Goal: Transaction & Acquisition: Book appointment/travel/reservation

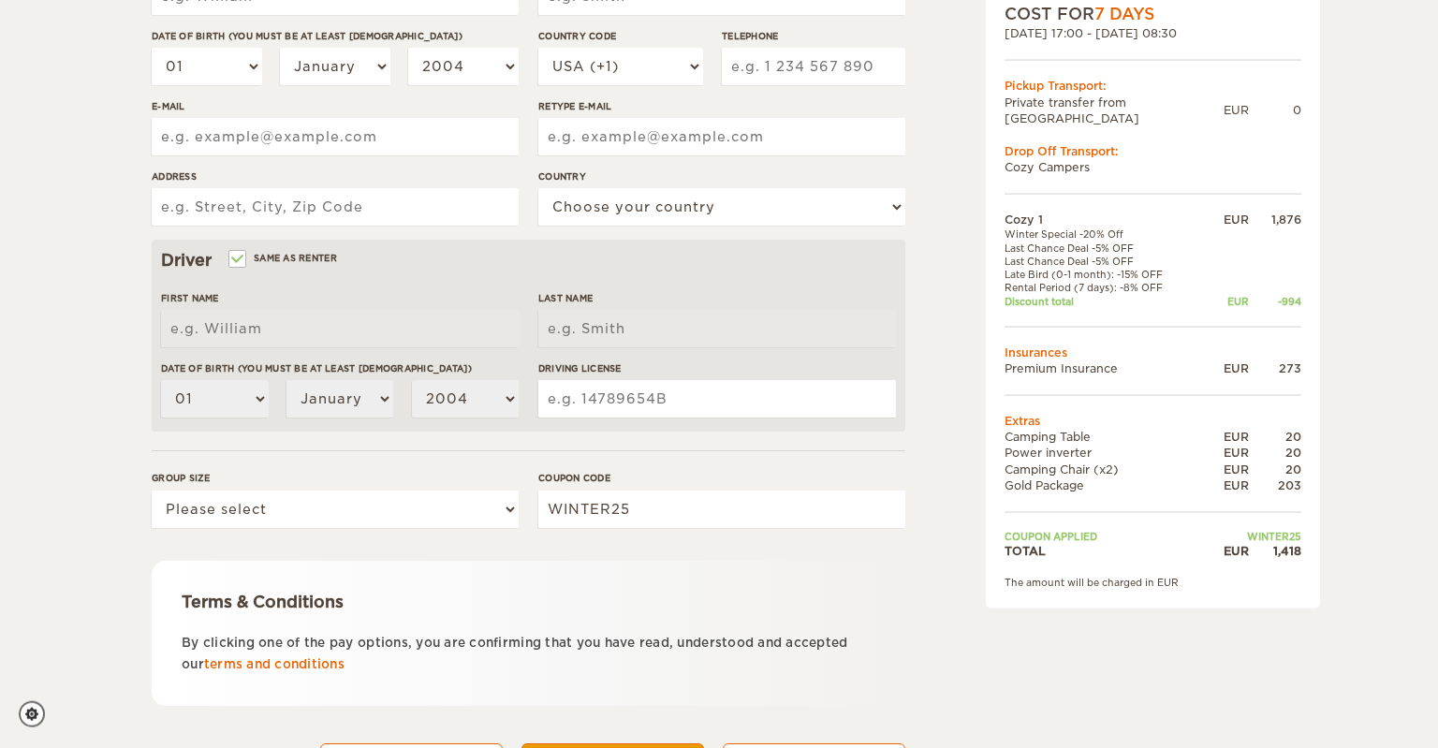
scroll to position [381, 0]
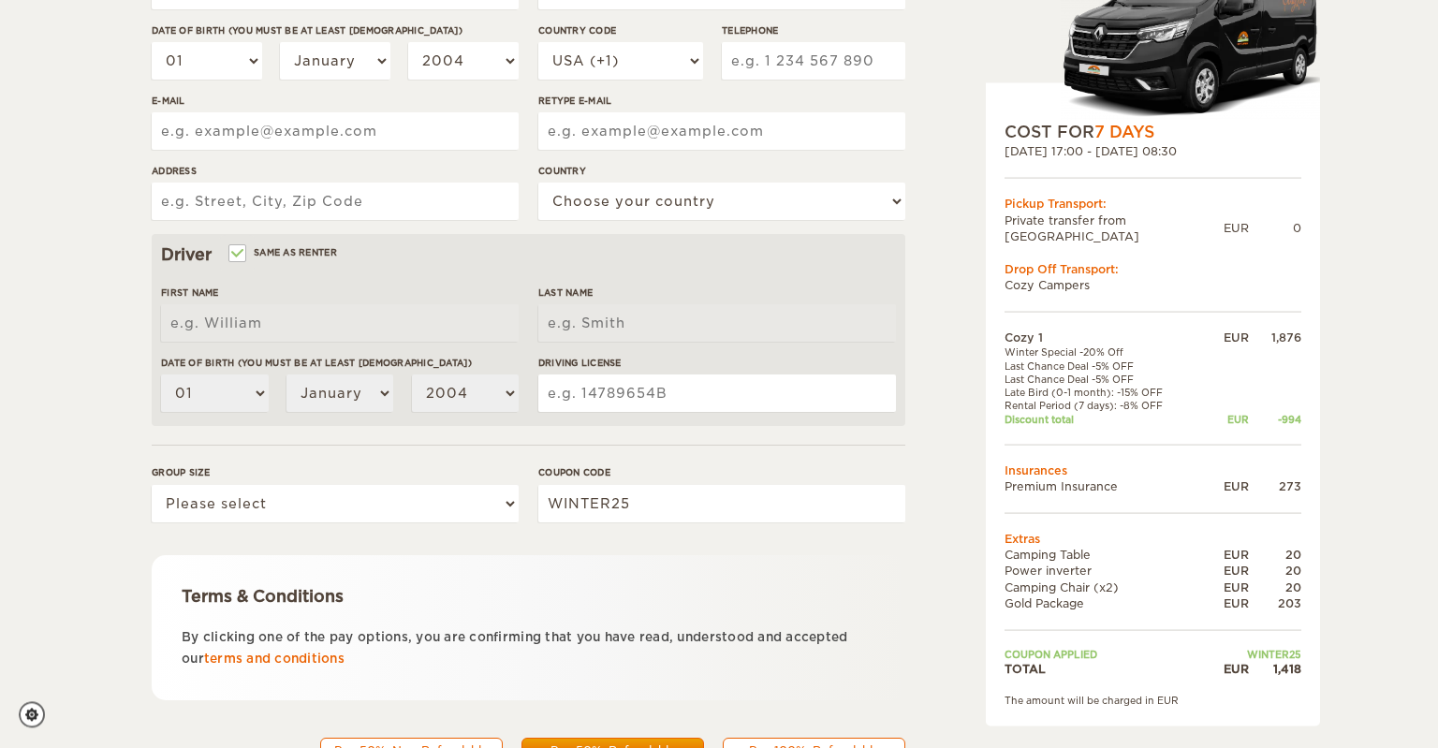
click at [1286, 661] on div "1,418" at bounding box center [1275, 669] width 52 height 16
click at [1351, 656] on div "Cozy 1 Expand Collapse Total 1,418 EUR Manual 2x4 COST FOR 7 Days [DATE] 17:00 …" at bounding box center [719, 227] width 1438 height 1217
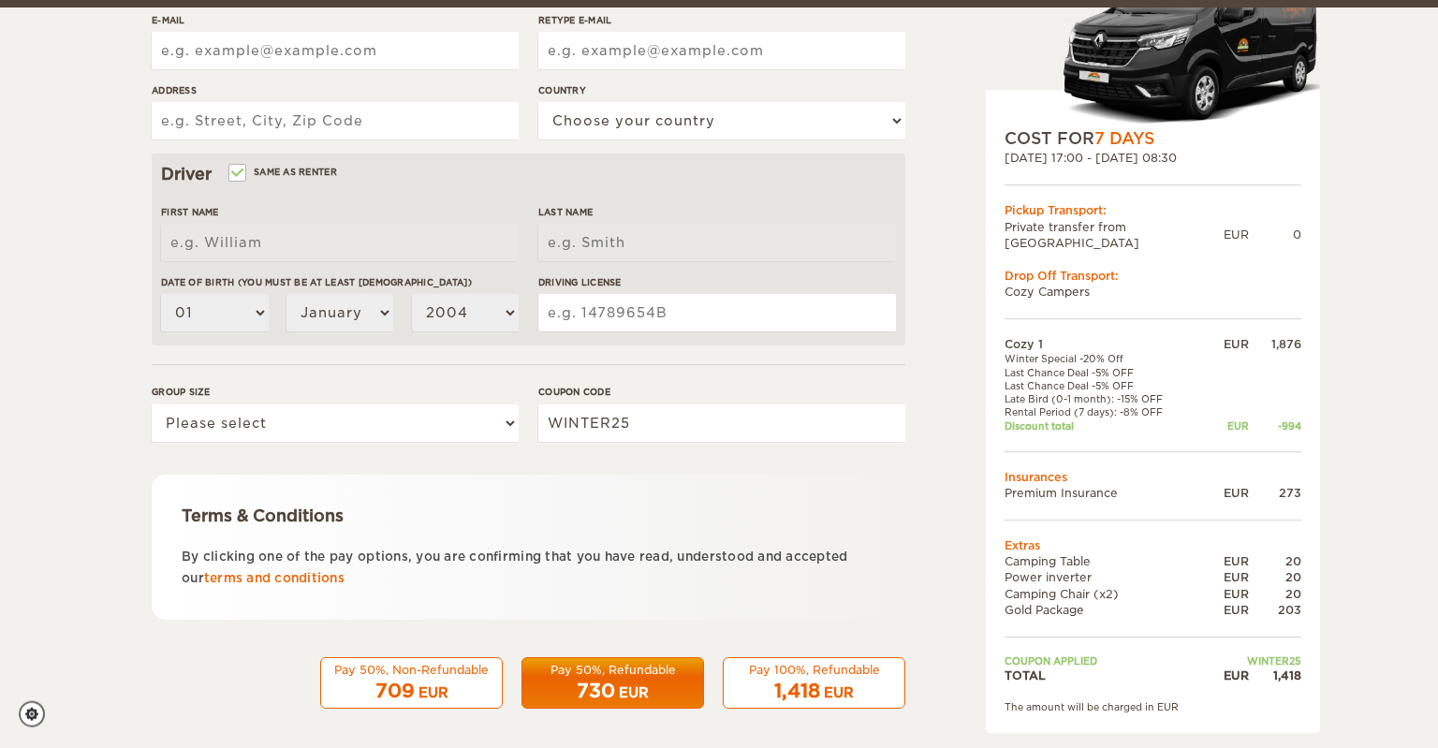
scroll to position [468, 0]
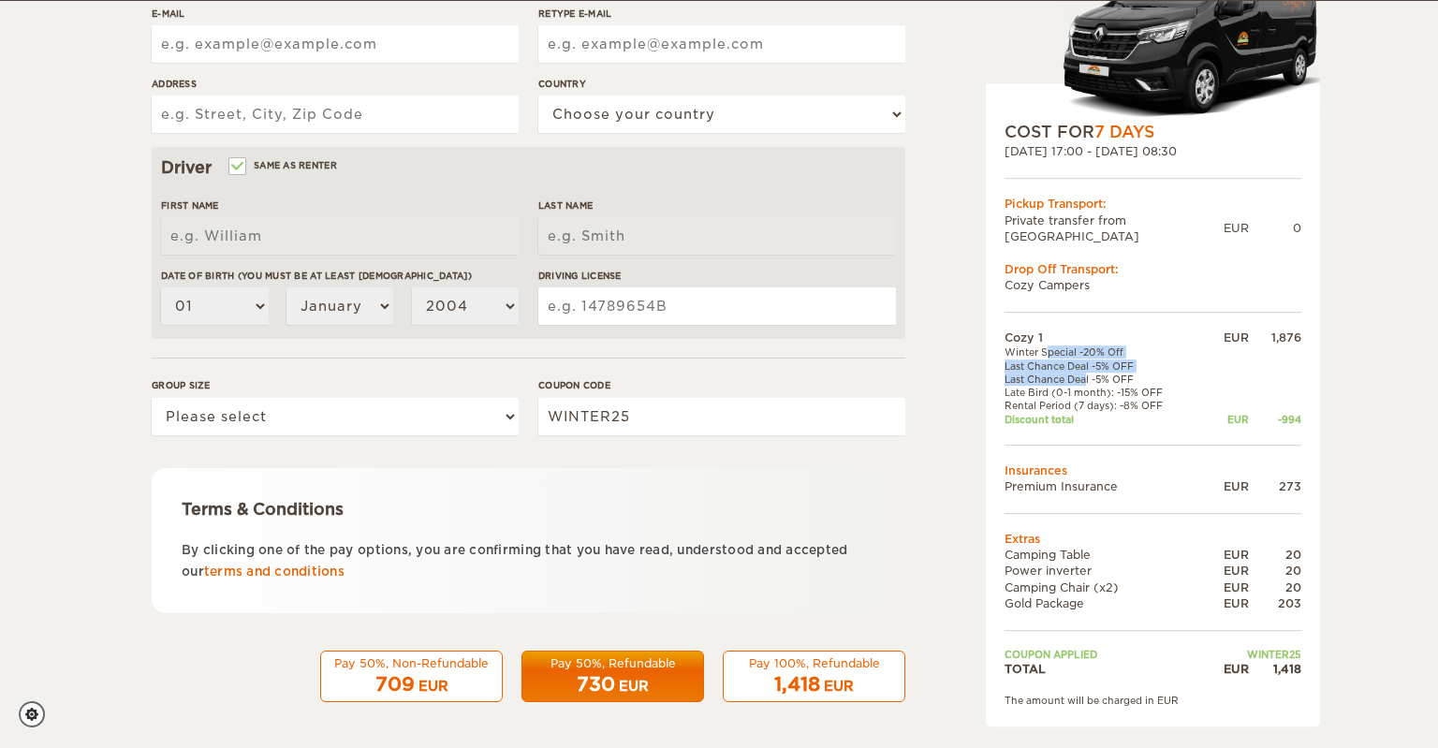
drag, startPoint x: 1031, startPoint y: 335, endPoint x: 1063, endPoint y: 362, distance: 41.8
click at [1063, 362] on tbody "Cozy 1 EUR 1,876 Winter Special -20% Off Last Chance Deal -5% OFF Last Chance D…" at bounding box center [1153, 503] width 297 height 347
click at [1045, 360] on td "Last Chance Deal -5% OFF" at bounding box center [1104, 366] width 199 height 13
drag, startPoint x: 1066, startPoint y: 386, endPoint x: 1049, endPoint y: 360, distance: 30.9
click at [1049, 360] on tbody "Cozy 1 EUR 1,876 Winter Special -20% Off Last Chance Deal -5% OFF Last Chance D…" at bounding box center [1153, 503] width 297 height 347
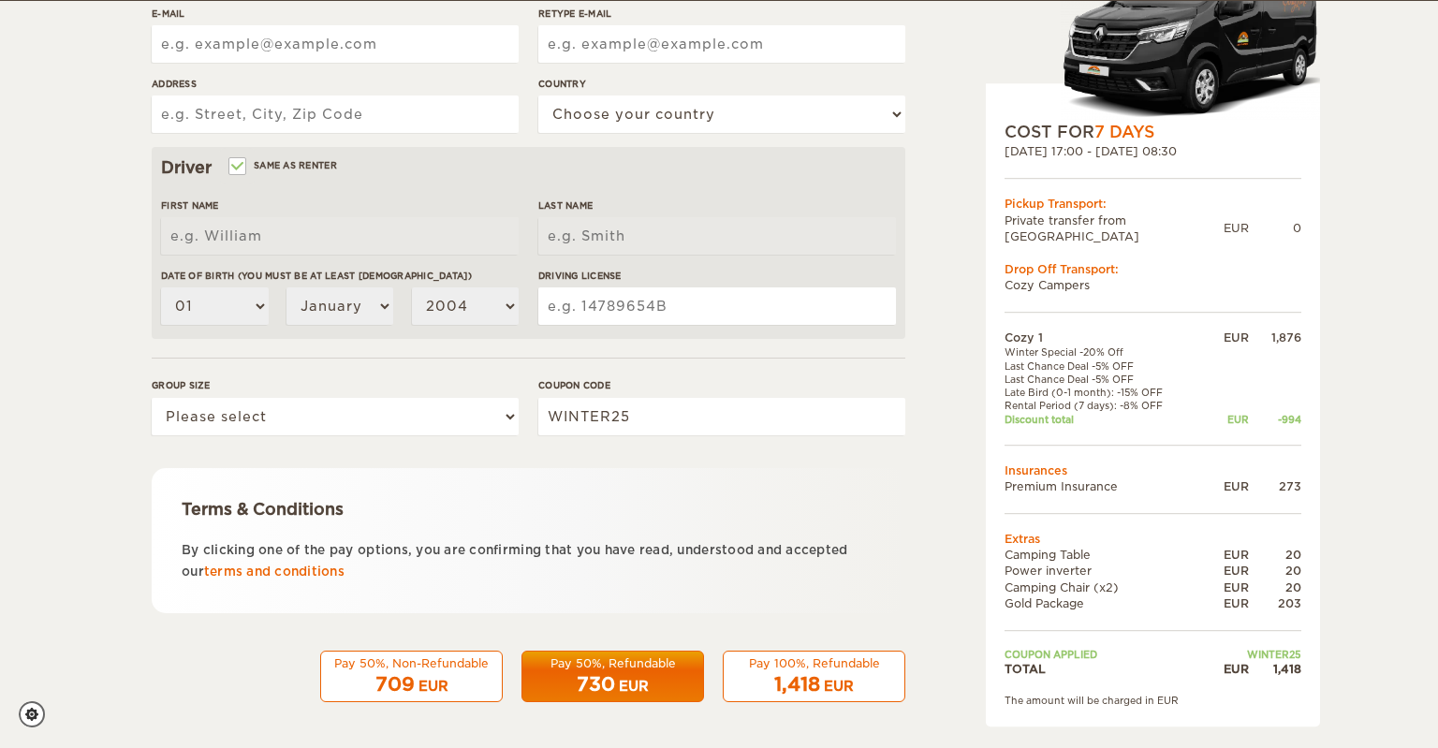
click at [1049, 373] on td "Last Chance Deal -5% OFF" at bounding box center [1104, 379] width 199 height 13
drag, startPoint x: 1086, startPoint y: 336, endPoint x: 1119, endPoint y: 387, distance: 60.3
click at [1119, 387] on tbody "Cozy 1 EUR 1,876 Winter Special -20% Off Last Chance Deal -5% OFF Last Chance D…" at bounding box center [1153, 503] width 297 height 347
click at [1119, 400] on td "Rental Period (7 days): -8% OFF" at bounding box center [1104, 406] width 199 height 13
drag, startPoint x: 1119, startPoint y: 387, endPoint x: 1081, endPoint y: 327, distance: 70.7
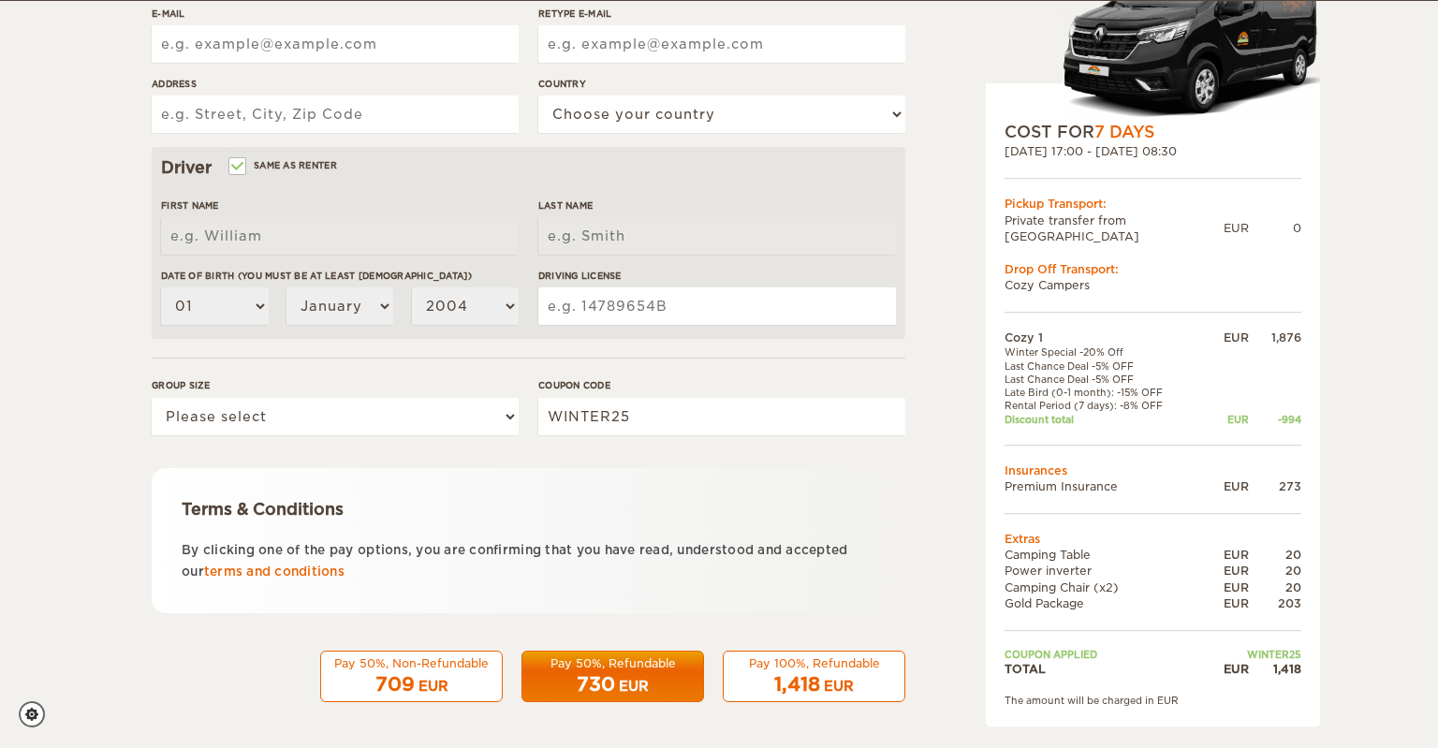
click at [1081, 330] on tbody "Cozy 1 EUR 1,876 Winter Special -20% Off Last Chance Deal -5% OFF Last Chance D…" at bounding box center [1153, 503] width 297 height 347
click at [1081, 330] on td "Cozy 1" at bounding box center [1104, 338] width 199 height 16
drag, startPoint x: 1081, startPoint y: 327, endPoint x: 1149, endPoint y: 395, distance: 96.0
click at [1149, 395] on tbody "Cozy 1 EUR 1,876 Winter Special -20% Off Last Chance Deal -5% OFF Last Chance D…" at bounding box center [1153, 503] width 297 height 347
click at [1149, 400] on td "Rental Period (7 days): -8% OFF" at bounding box center [1104, 406] width 199 height 13
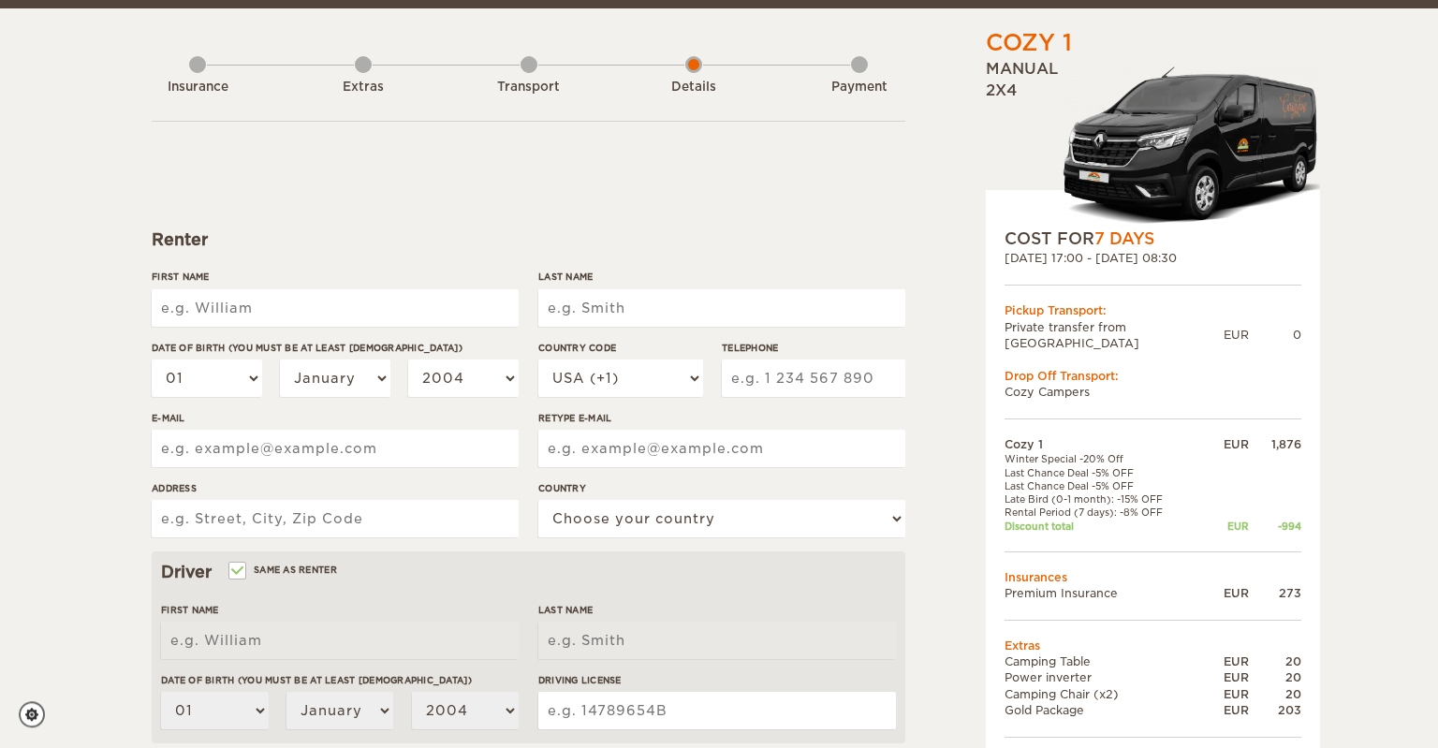
scroll to position [0, 0]
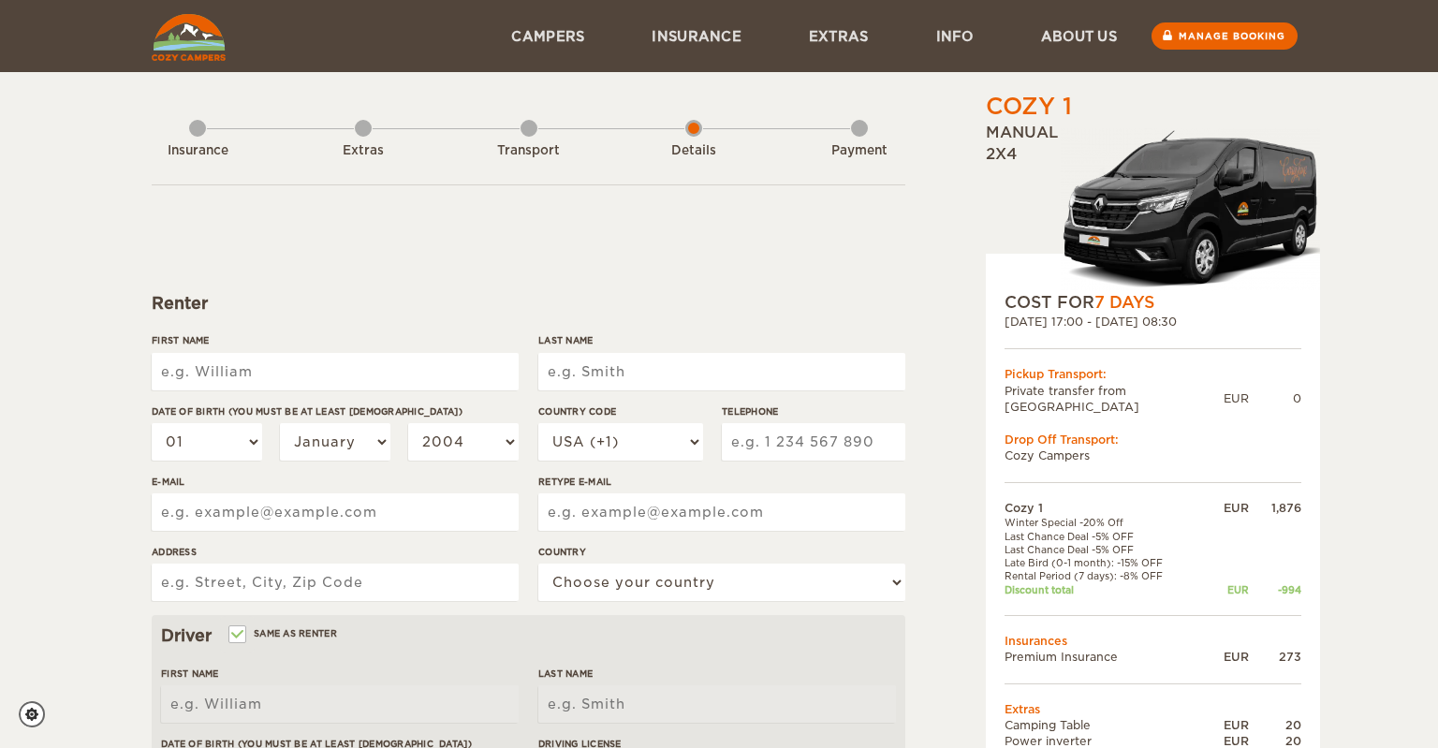
drag, startPoint x: 1002, startPoint y: 100, endPoint x: 1037, endPoint y: 237, distance: 141.3
click at [1037, 237] on div "Cozy 1 Expand Collapse Total 1,418 EUR Manual 2x4" at bounding box center [1153, 191] width 334 height 200
click at [1037, 237] on div "Manual 2x4" at bounding box center [1153, 207] width 334 height 169
drag, startPoint x: 1037, startPoint y: 237, endPoint x: 977, endPoint y: 105, distance: 145.4
click at [977, 105] on div "Cozy 1 Expand Collapse Total 1,418 EUR Manual 2x4 COST FOR 7 Days [DATE] 17:00 …" at bounding box center [1105, 645] width 362 height 1108
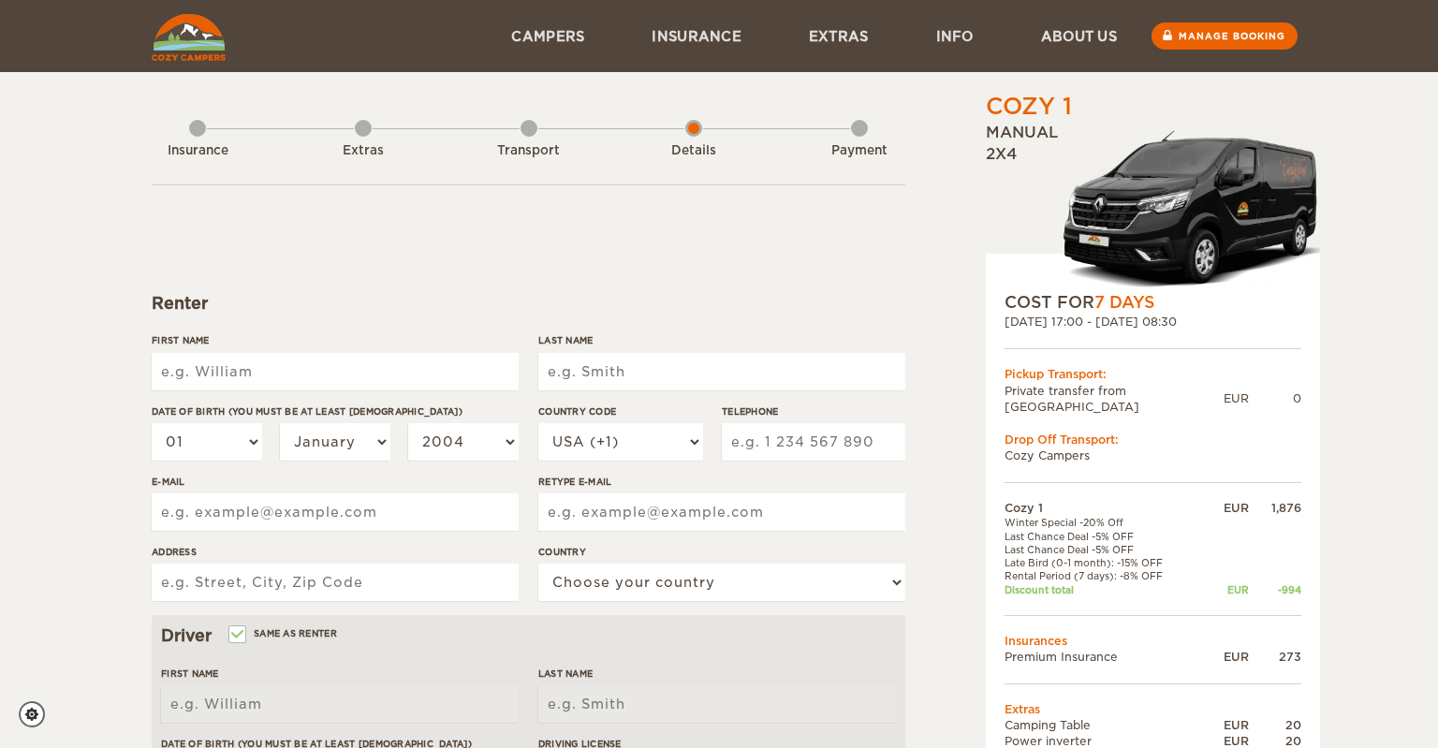
click at [977, 105] on div "Cozy 1 Expand Collapse Total 1,418 EUR Manual 2x4 COST FOR 7 Days [DATE] 17:00 …" at bounding box center [1105, 645] width 362 height 1108
drag, startPoint x: 984, startPoint y: 104, endPoint x: 1022, endPoint y: 173, distance: 79.2
click at [1022, 173] on div "Cozy 1 Expand Collapse Total 1,418 EUR Manual 2x4 COST FOR 7 Days [DATE] 17:00 …" at bounding box center [1105, 645] width 362 height 1108
click at [1022, 173] on div "Manual 2x4" at bounding box center [1153, 207] width 334 height 169
drag, startPoint x: 1022, startPoint y: 173, endPoint x: 987, endPoint y: 90, distance: 90.6
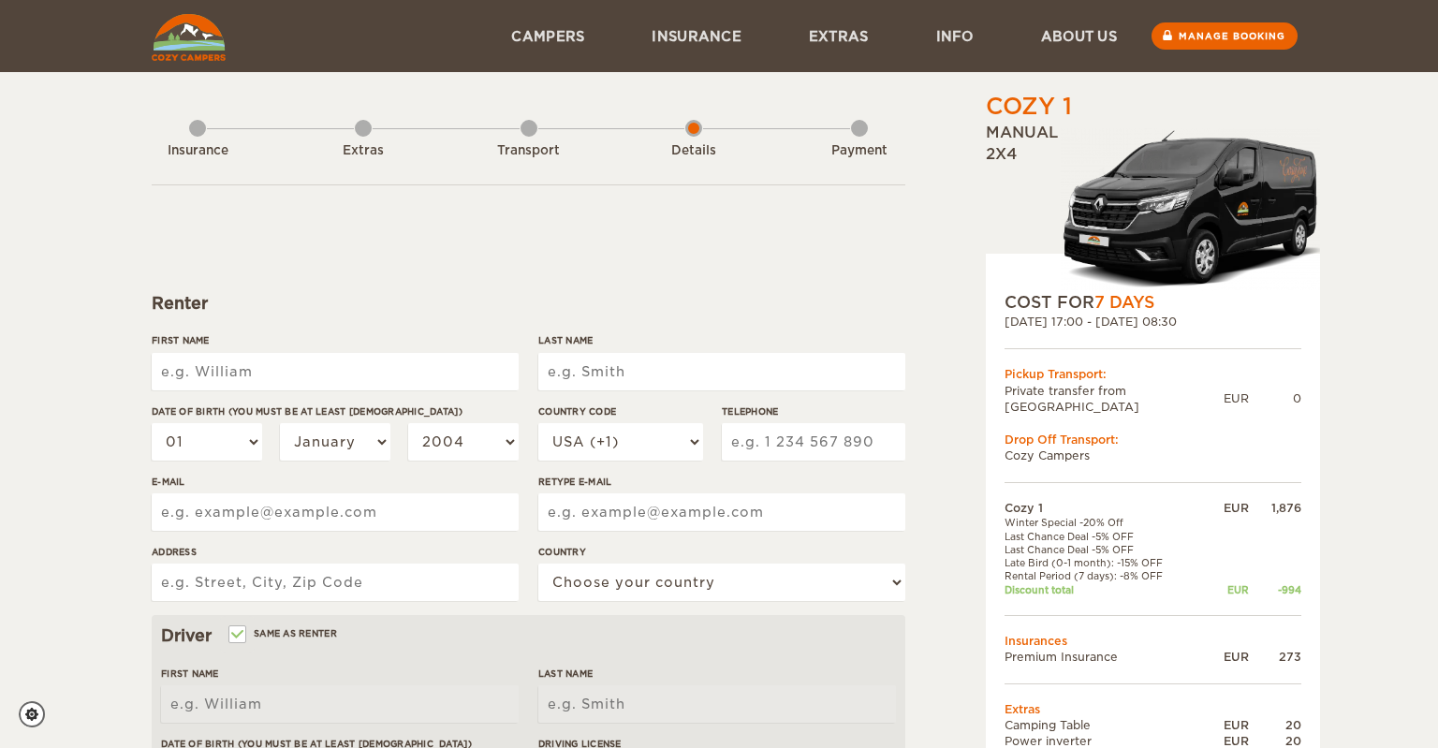
click at [987, 90] on div "Cozy 1 Expand Collapse Total 1,418 EUR Manual 2x4 COST FOR 7 Days [DATE] 17:00 …" at bounding box center [719, 608] width 1438 height 1217
click at [987, 90] on div at bounding box center [719, 55] width 1438 height 72
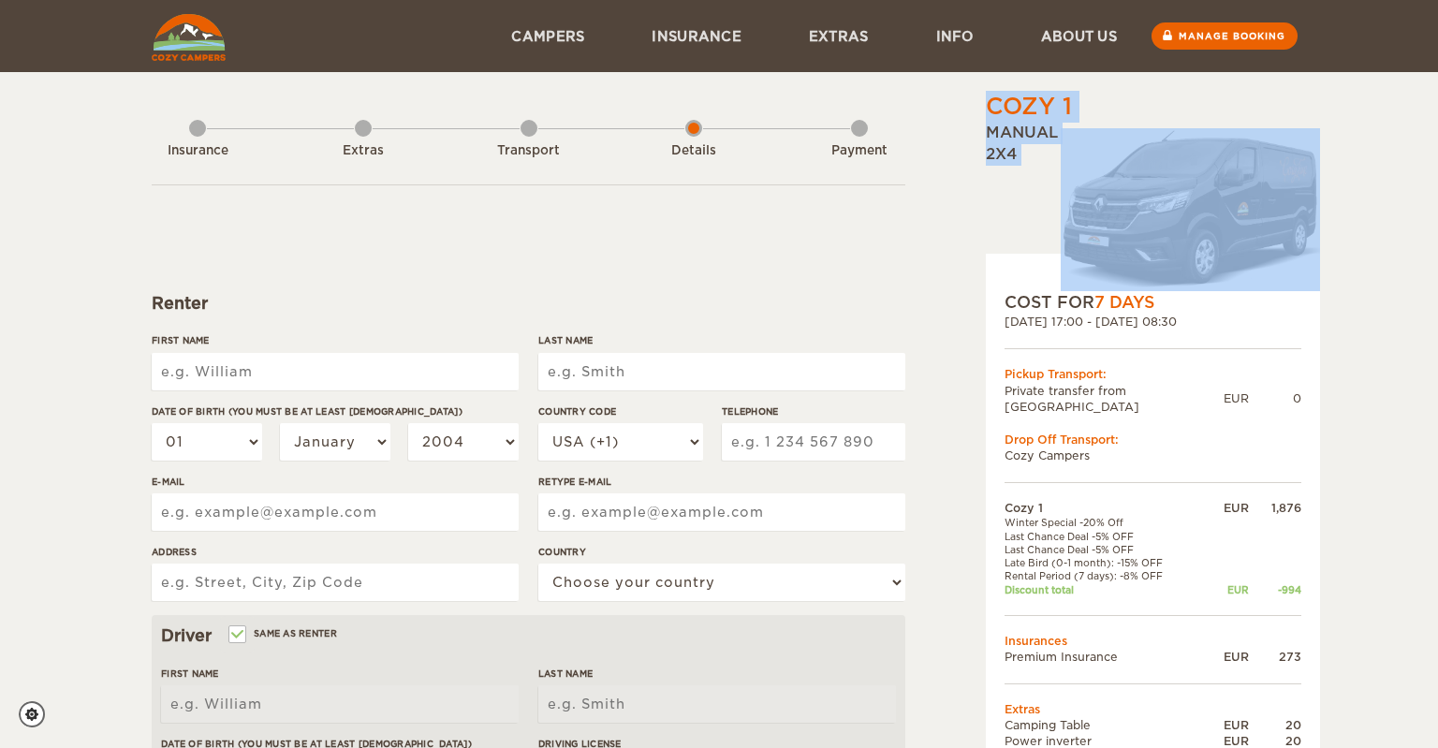
drag, startPoint x: 987, startPoint y: 90, endPoint x: 1028, endPoint y: 185, distance: 104.0
click at [1028, 185] on div "Cozy 1 Expand Collapse Total 1,418 EUR Manual 2x4 COST FOR 7 Days [DATE] 17:00 …" at bounding box center [719, 608] width 1438 height 1217
click at [1001, 169] on div "Manual 2x4" at bounding box center [1153, 207] width 334 height 169
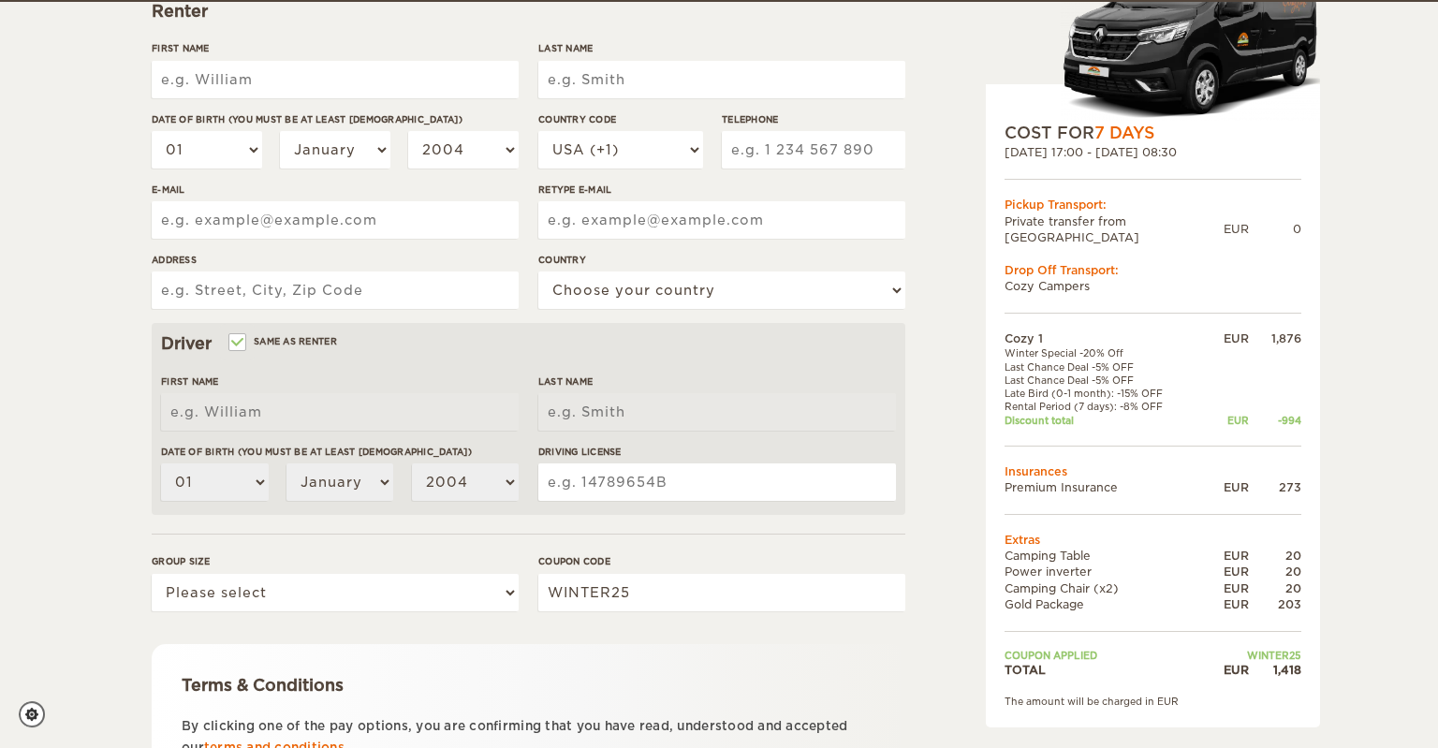
scroll to position [293, 0]
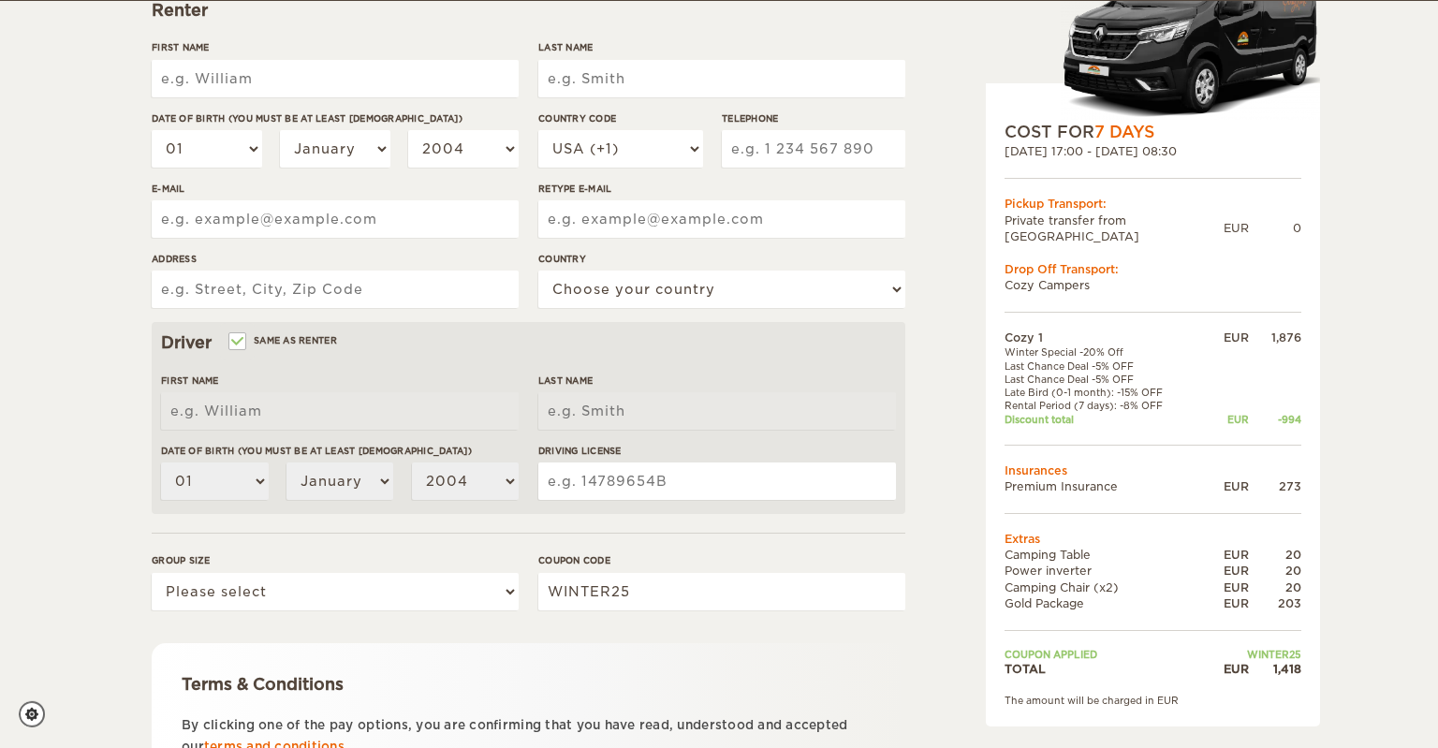
drag, startPoint x: 1077, startPoint y: 197, endPoint x: 1076, endPoint y: 316, distance: 118.9
click at [1076, 316] on div "COST FOR 7 Days [DATE] 17:00 - [DATE] 08:30 Pickup Transport: Private transfer …" at bounding box center [1153, 404] width 334 height 643
click at [1076, 330] on td "Cozy 1" at bounding box center [1104, 338] width 199 height 16
drag, startPoint x: 1076, startPoint y: 316, endPoint x: 1065, endPoint y: 120, distance: 196.0
click at [1065, 120] on div "Cozy 1 Expand Collapse Total 1,418 EUR Manual 2x4 COST FOR 7 Days [DATE] 17:00 …" at bounding box center [1153, 323] width 334 height 806
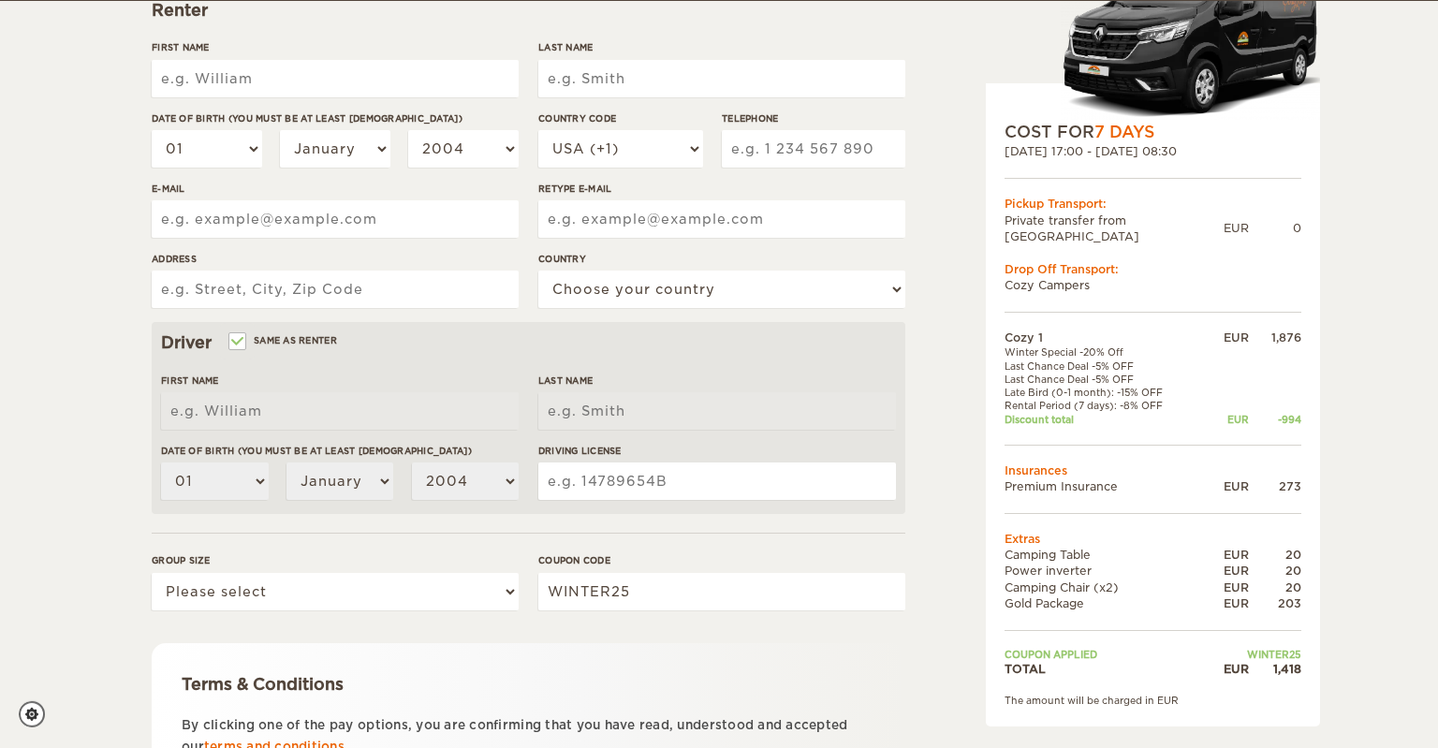
click at [1065, 120] on img at bounding box center [1190, 39] width 259 height 163
click at [1022, 105] on div "COST FOR 7 Days [DATE] 17:00 - [DATE] 08:30 Pickup Transport: Private transfer …" at bounding box center [1153, 404] width 334 height 643
drag, startPoint x: 1020, startPoint y: 120, endPoint x: 1072, endPoint y: 317, distance: 204.4
click at [1072, 317] on div "COST FOR 7 Days [DATE] 17:00 - [DATE] 08:30 Pickup Transport: Private transfer …" at bounding box center [1153, 404] width 334 height 643
click at [1072, 330] on td "Cozy 1" at bounding box center [1104, 338] width 199 height 16
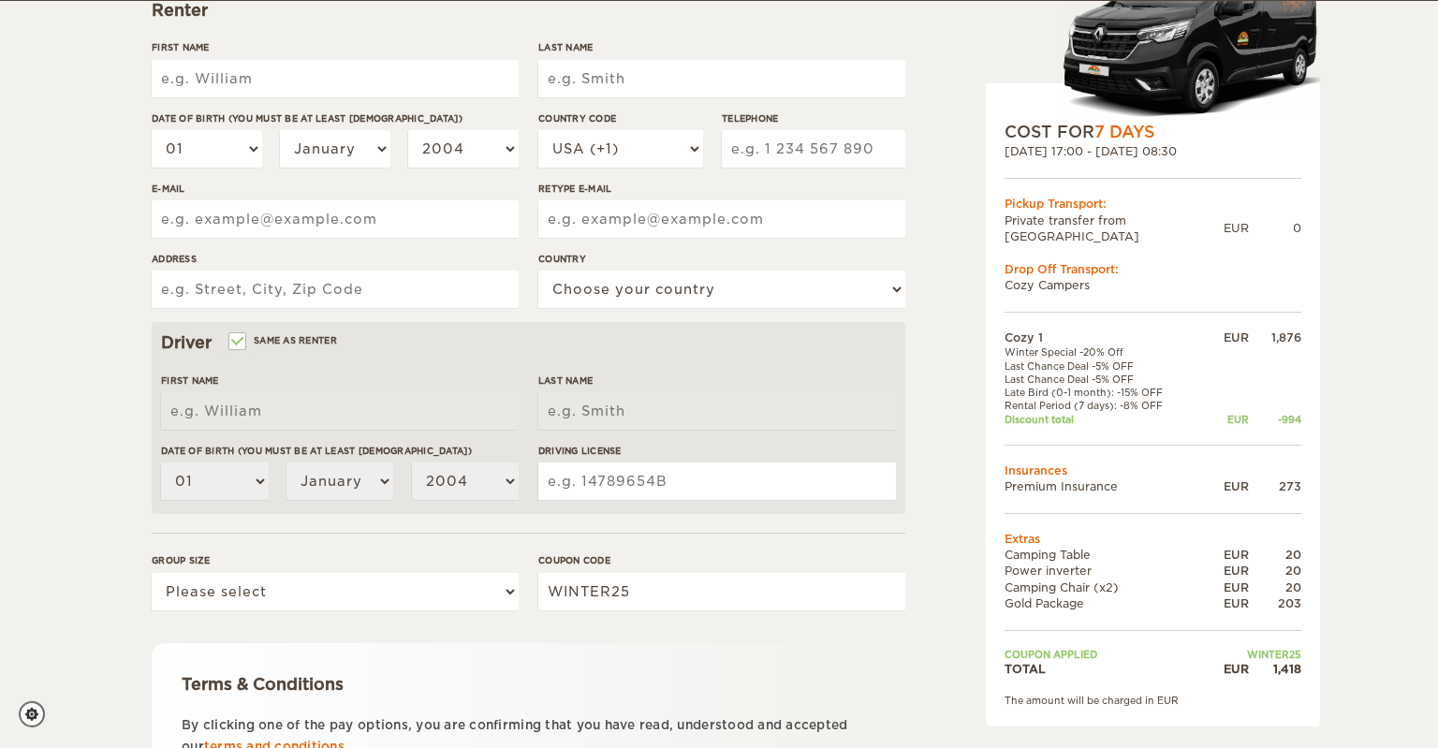
drag, startPoint x: 1072, startPoint y: 317, endPoint x: 1029, endPoint y: 134, distance: 188.5
click at [1029, 134] on div "COST FOR 7 Days [DATE] 17:00 - [DATE] 08:30 Pickup Transport: Private transfer …" at bounding box center [1153, 404] width 334 height 643
click at [1029, 134] on div "COST FOR 7 Days" at bounding box center [1153, 132] width 297 height 22
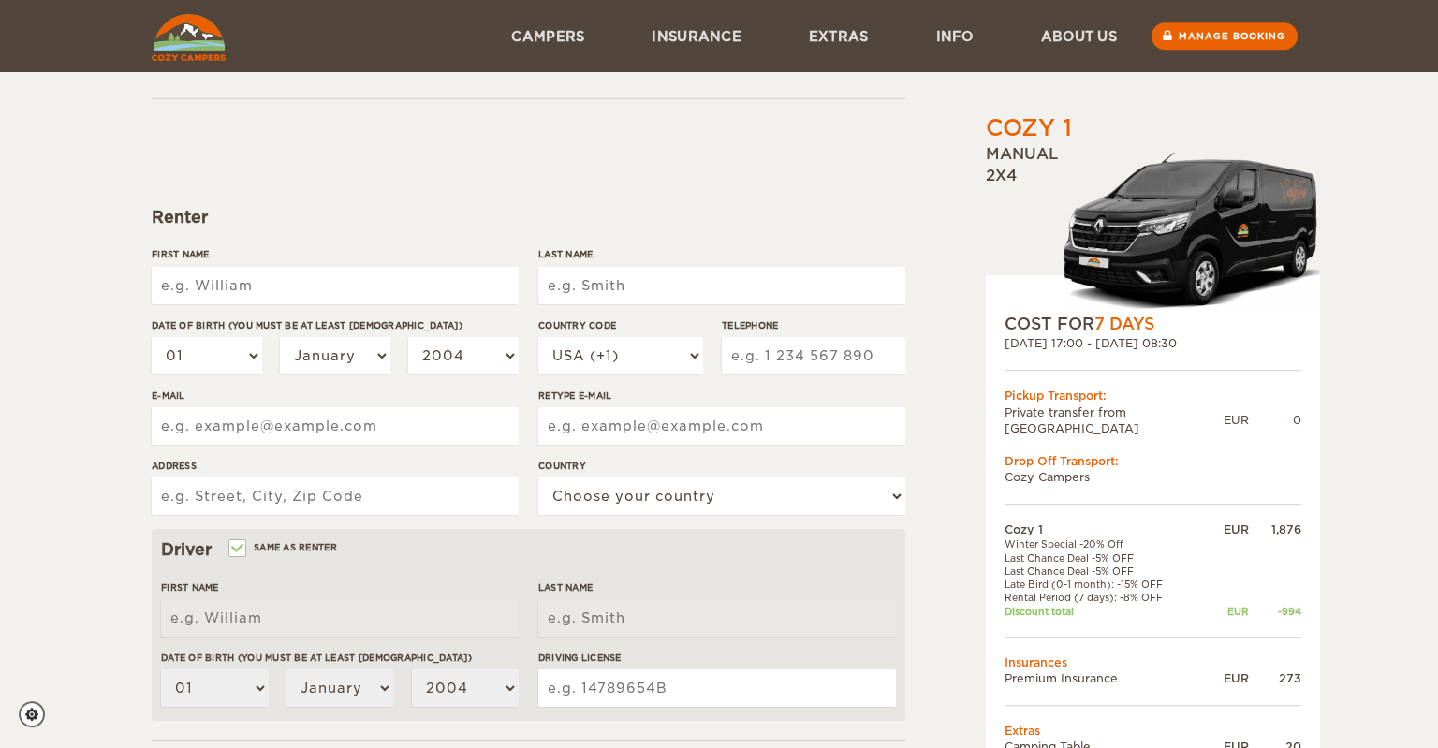
scroll to position [82, 0]
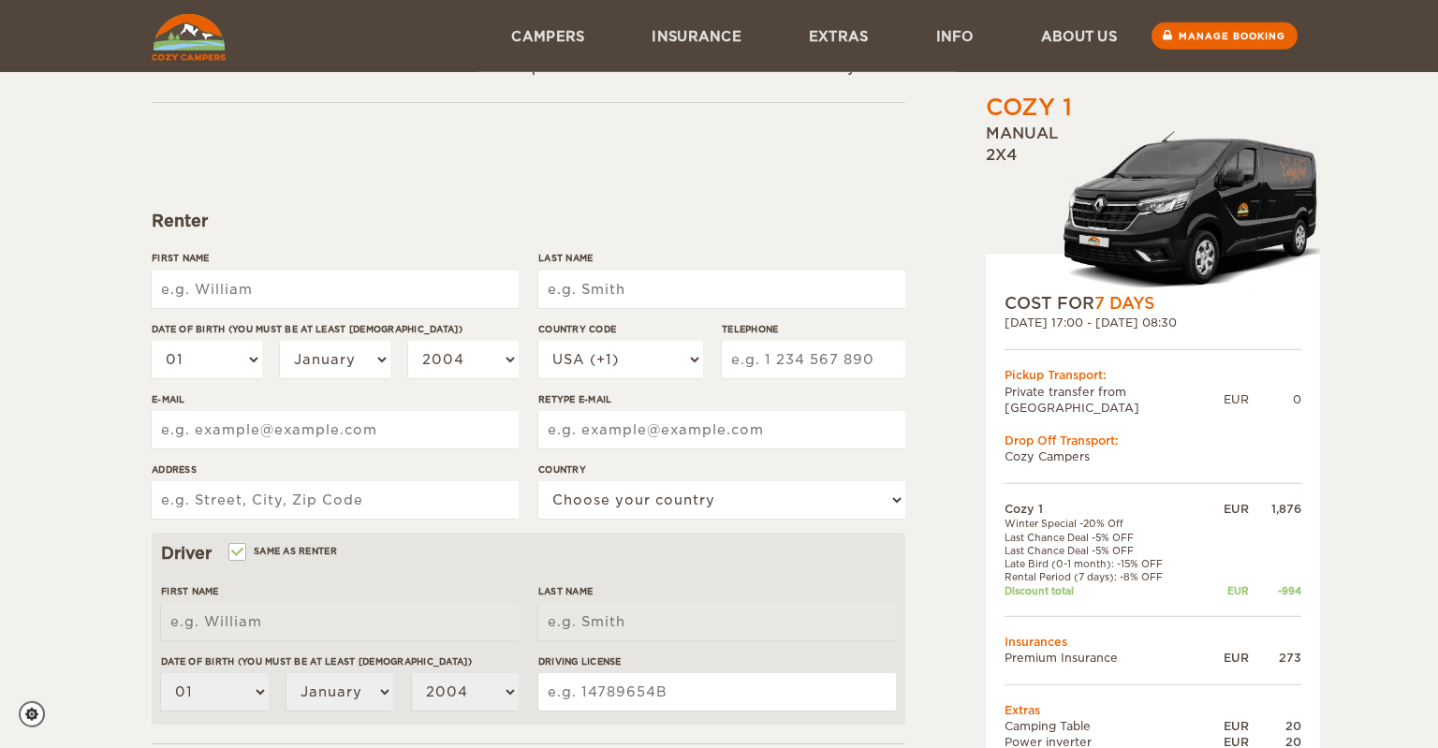
drag, startPoint x: 991, startPoint y: 104, endPoint x: 1002, endPoint y: 165, distance: 61.9
click at [1002, 165] on div "Cozy 1 Expand Collapse Total 1,418 EUR Manual 2x4" at bounding box center [1153, 192] width 334 height 200
click at [1002, 165] on div "Manual 2x4" at bounding box center [1153, 208] width 334 height 169
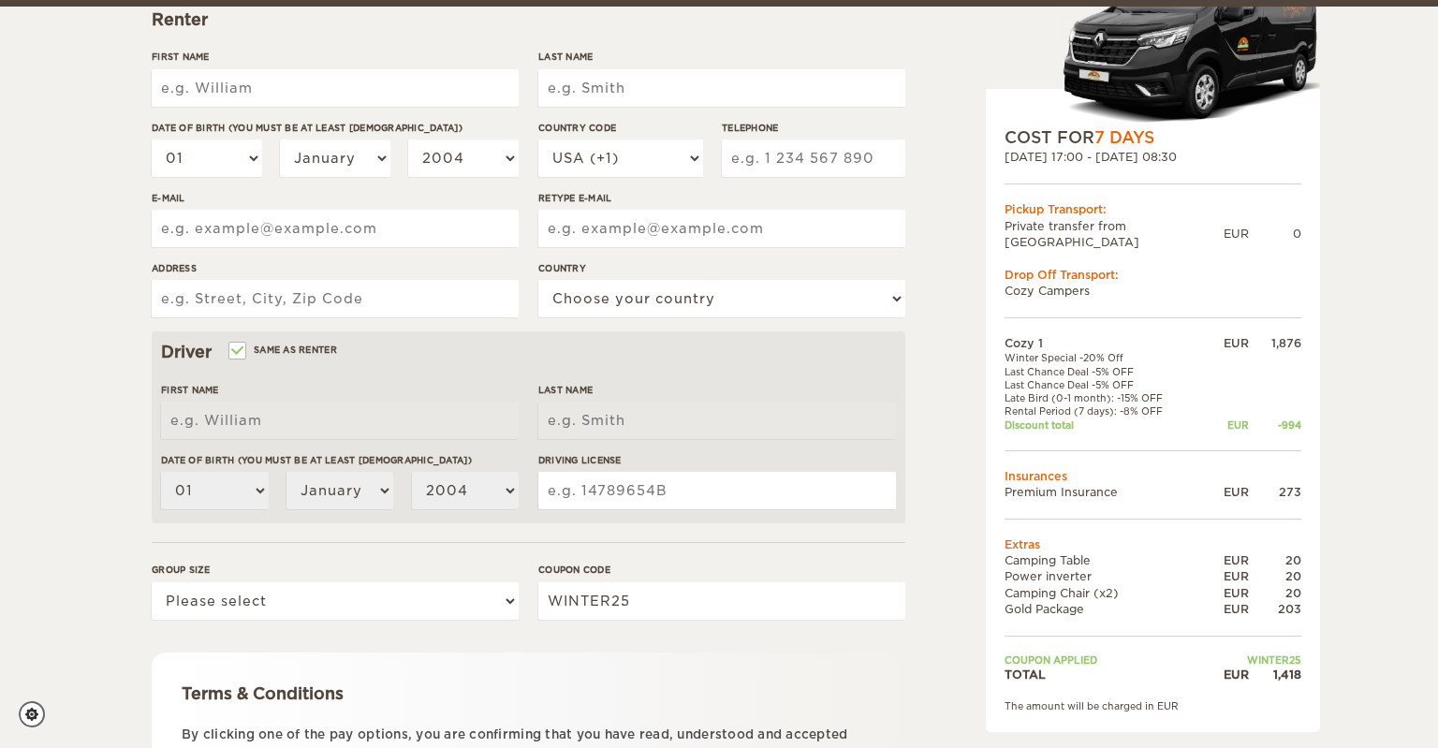
scroll to position [289, 0]
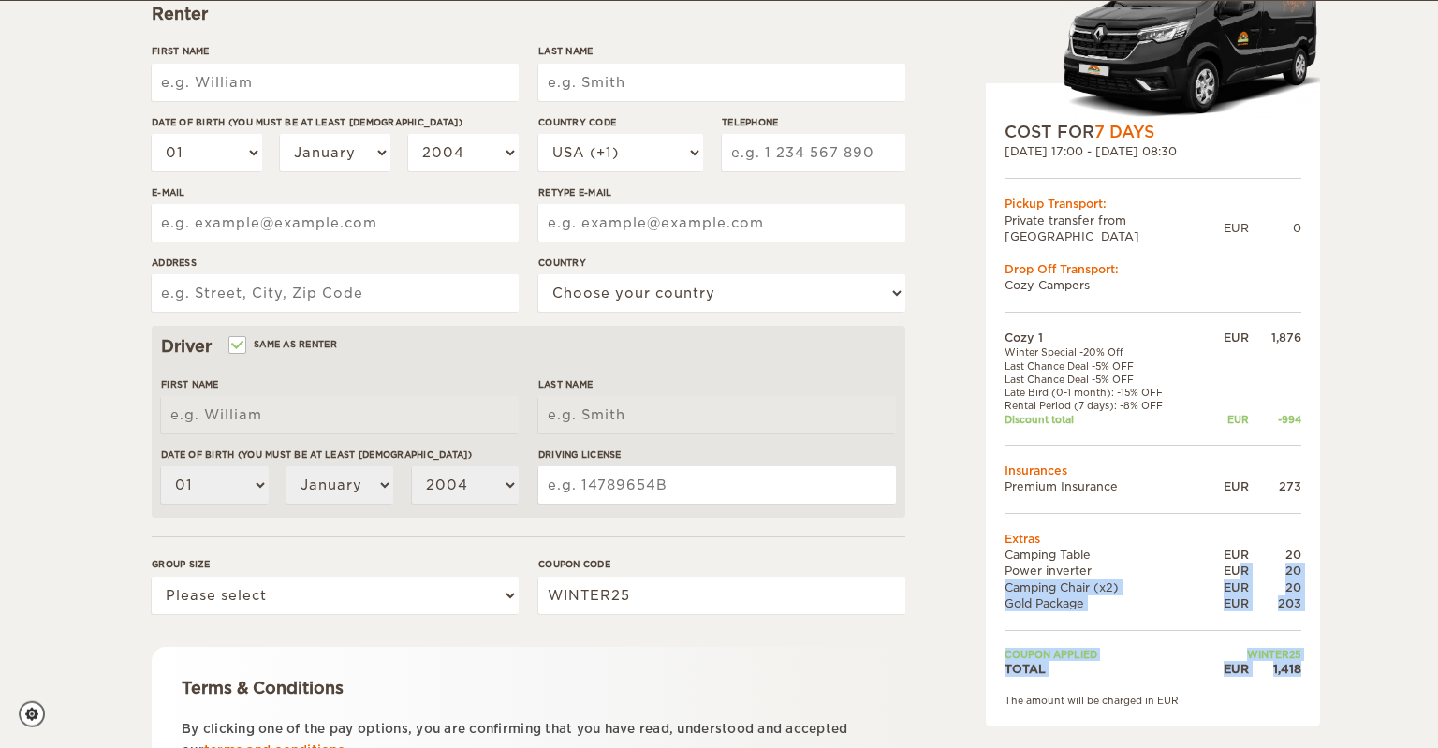
drag, startPoint x: 1301, startPoint y: 654, endPoint x: 1238, endPoint y: 546, distance: 124.6
click at [1238, 546] on tbody "Cozy 1 EUR 1,876 Winter Special -20% Off Last Chance Deal -5% OFF Last Chance D…" at bounding box center [1153, 503] width 297 height 347
click at [1238, 547] on div "EUR" at bounding box center [1226, 555] width 45 height 16
drag, startPoint x: 1238, startPoint y: 546, endPoint x: 1305, endPoint y: 668, distance: 139.1
click at [1305, 668] on div "COST FOR 7 Days [DATE] 17:00 - [DATE] 08:30 Pickup Transport: Private transfer …" at bounding box center [1153, 404] width 334 height 643
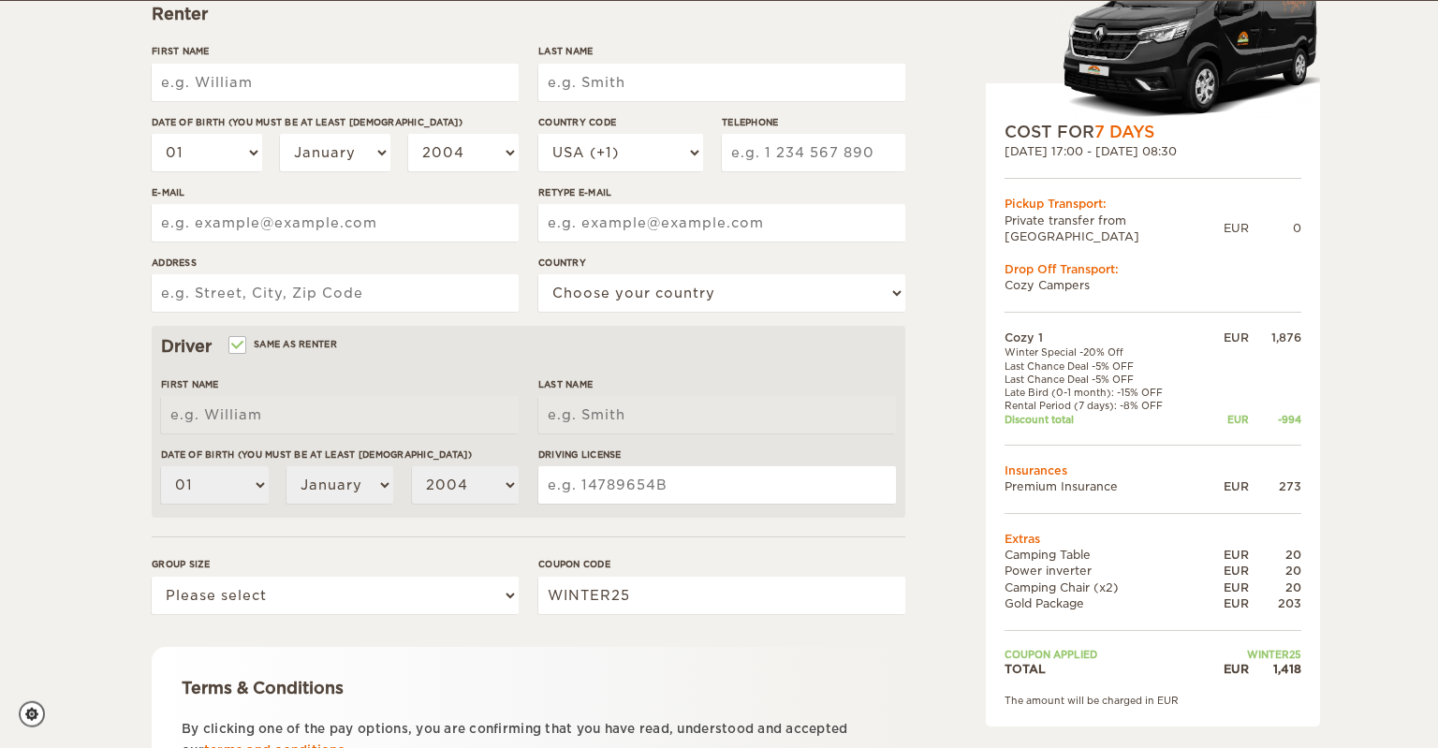
click at [1305, 668] on div "COST FOR 7 Days [DATE] 17:00 - [DATE] 08:30 Pickup Transport: Private transfer …" at bounding box center [1153, 404] width 334 height 643
drag, startPoint x: 1305, startPoint y: 668, endPoint x: 1241, endPoint y: 585, distance: 104.7
click at [1241, 585] on div "COST FOR 7 Days [DATE] 17:00 - [DATE] 08:30 Pickup Transport: Private transfer …" at bounding box center [1153, 404] width 334 height 643
click at [1241, 595] on div "EUR" at bounding box center [1226, 603] width 45 height 16
drag, startPoint x: 1060, startPoint y: 546, endPoint x: 1061, endPoint y: 592, distance: 45.9
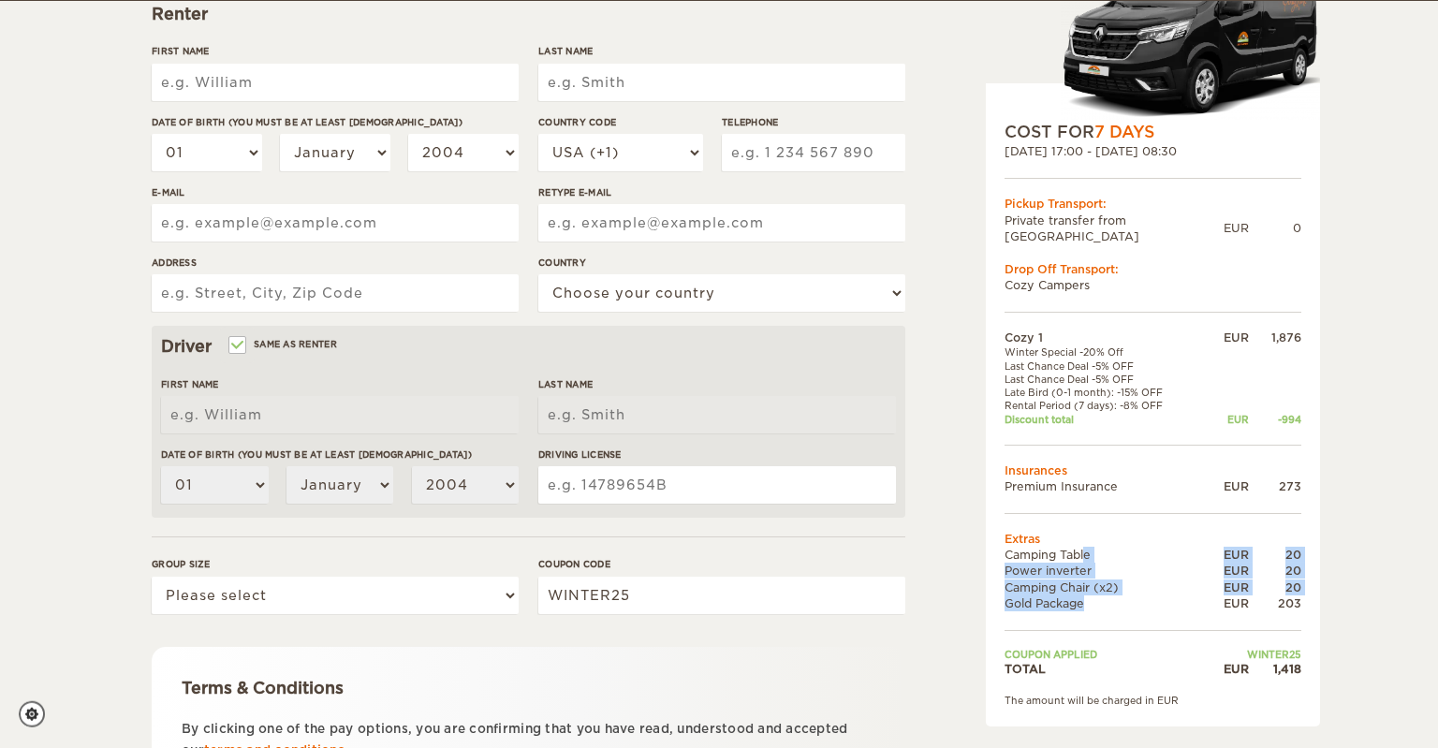
click at [1061, 592] on tbody "Cozy 1 EUR 1,876 Winter Special -20% Off Last Chance Deal -5% OFF Last Chance D…" at bounding box center [1153, 503] width 297 height 347
click at [1061, 595] on td "Gold Package" at bounding box center [1104, 603] width 199 height 16
drag, startPoint x: 1061, startPoint y: 592, endPoint x: 1061, endPoint y: 543, distance: 48.7
click at [1061, 543] on tbody "Cozy 1 EUR 1,876 Winter Special -20% Off Last Chance Deal -5% OFF Last Chance D…" at bounding box center [1153, 503] width 297 height 347
click at [1061, 547] on td "Camping Table" at bounding box center [1104, 555] width 199 height 16
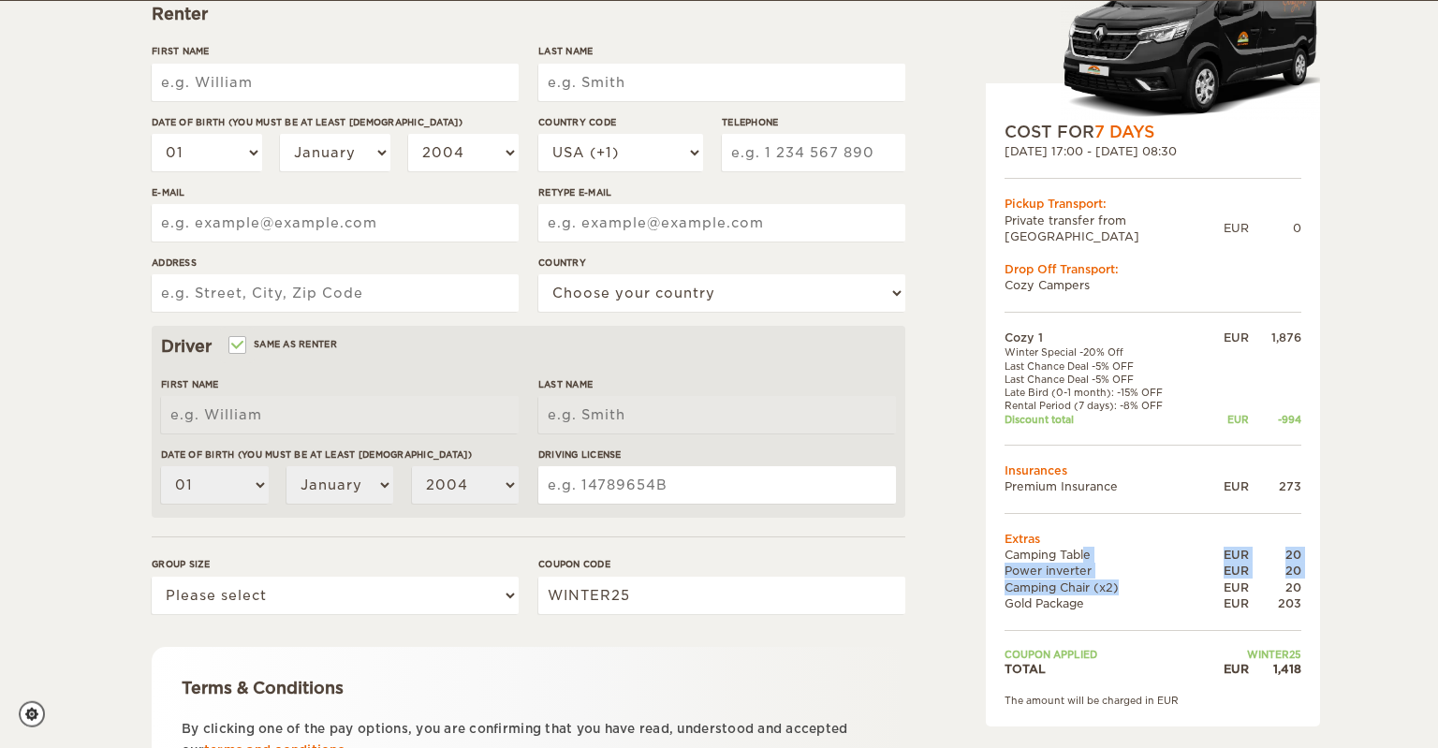
drag, startPoint x: 1061, startPoint y: 543, endPoint x: 1066, endPoint y: 582, distance: 39.6
click at [1066, 582] on tbody "Cozy 1 EUR 1,876 Winter Special -20% Off Last Chance Deal -5% OFF Last Chance D…" at bounding box center [1153, 503] width 297 height 347
click at [1066, 595] on td "Gold Package" at bounding box center [1104, 603] width 199 height 16
drag, startPoint x: 1066, startPoint y: 582, endPoint x: 1066, endPoint y: 386, distance: 196.6
click at [1066, 386] on tbody "Cozy 1 EUR 1,876 Winter Special -20% Off Last Chance Deal -5% OFF Last Chance D…" at bounding box center [1153, 503] width 297 height 347
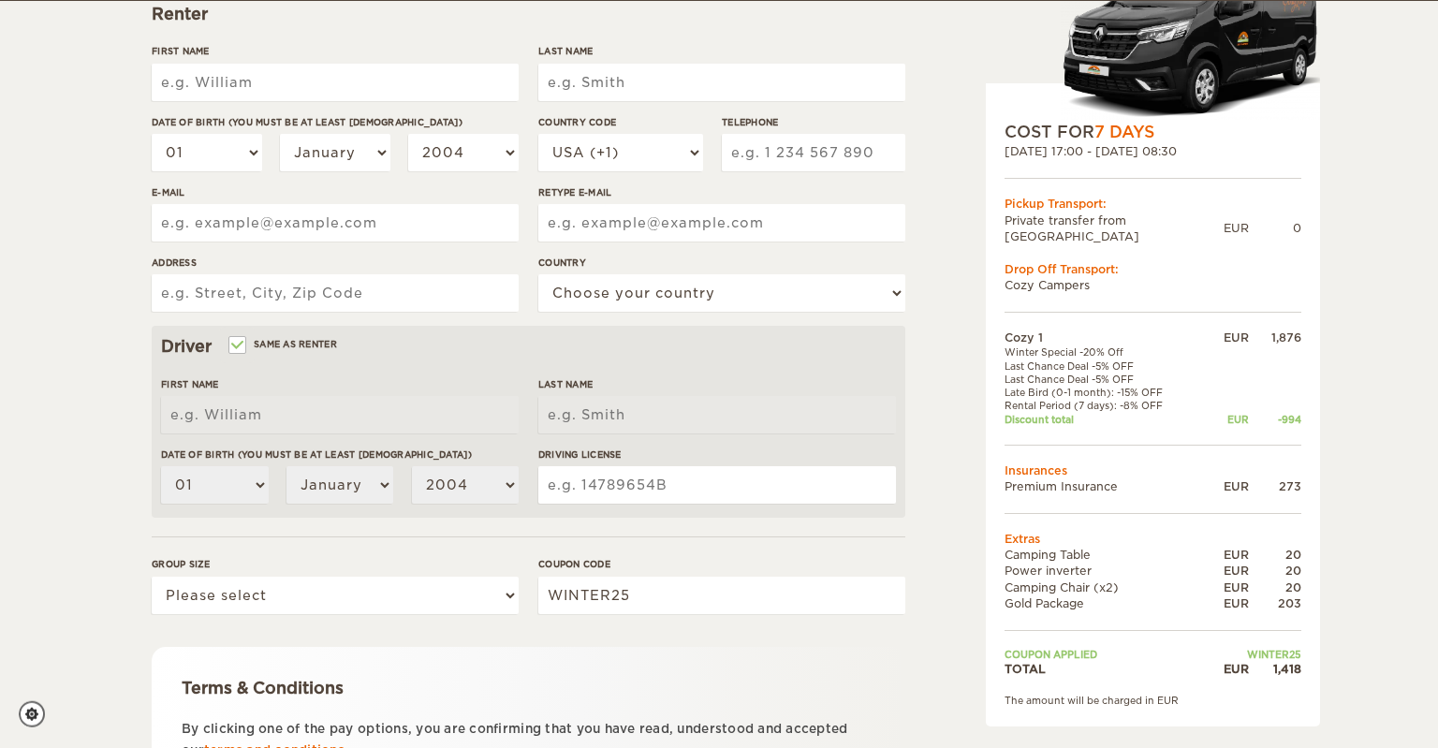
click at [1066, 399] on td "Rental Period (7 days): -8% OFF" at bounding box center [1104, 405] width 199 height 13
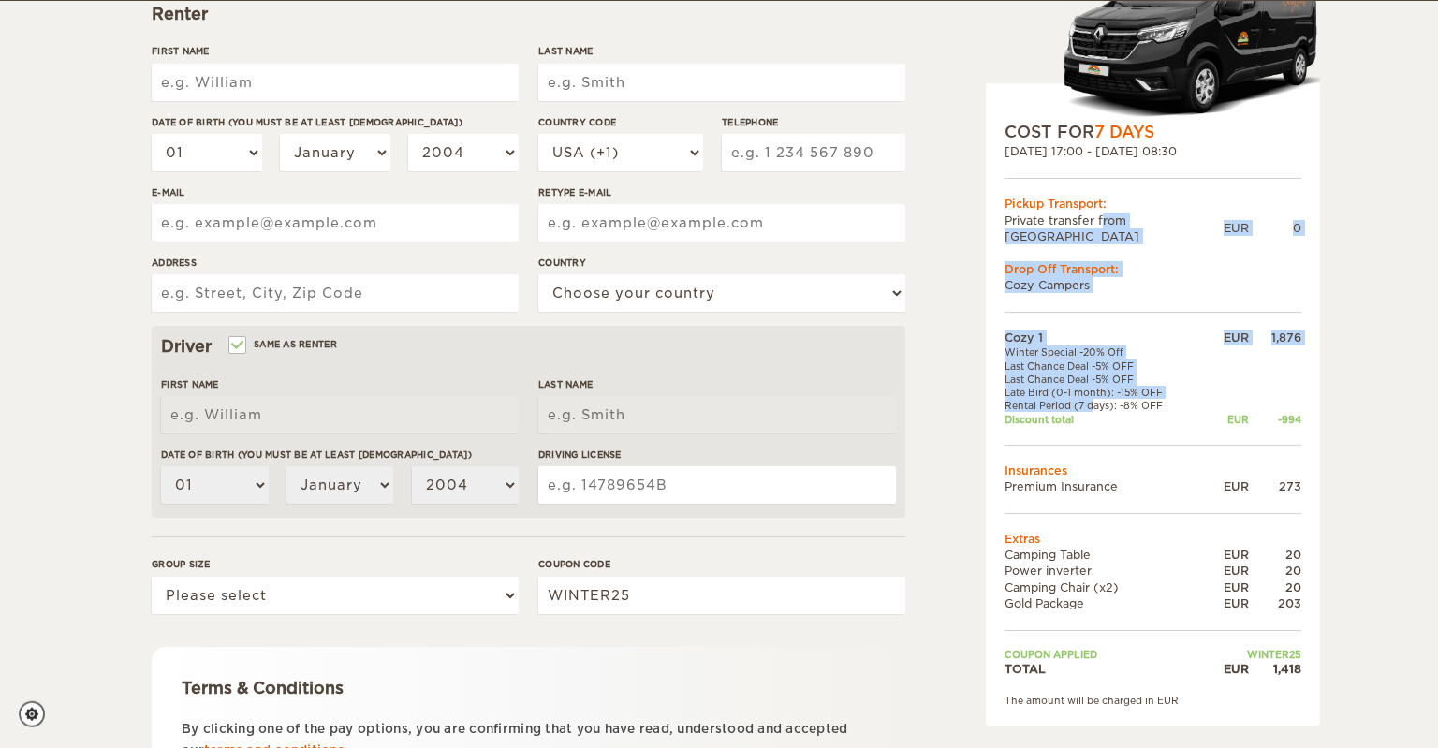
drag, startPoint x: 1066, startPoint y: 386, endPoint x: 1069, endPoint y: 224, distance: 162.0
click at [1069, 224] on div "COST FOR 7 Days [DATE] 17:00 - [DATE] 08:30 Pickup Transport: Private transfer …" at bounding box center [1153, 404] width 334 height 643
click at [1069, 224] on td "Private transfer from [GEOGRAPHIC_DATA]" at bounding box center [1114, 228] width 219 height 32
drag, startPoint x: 1069, startPoint y: 224, endPoint x: 1133, endPoint y: 580, distance: 361.4
click at [1133, 580] on div "COST FOR 7 Days [DATE] 17:00 - [DATE] 08:30 Pickup Transport: Private transfer …" at bounding box center [1153, 404] width 334 height 643
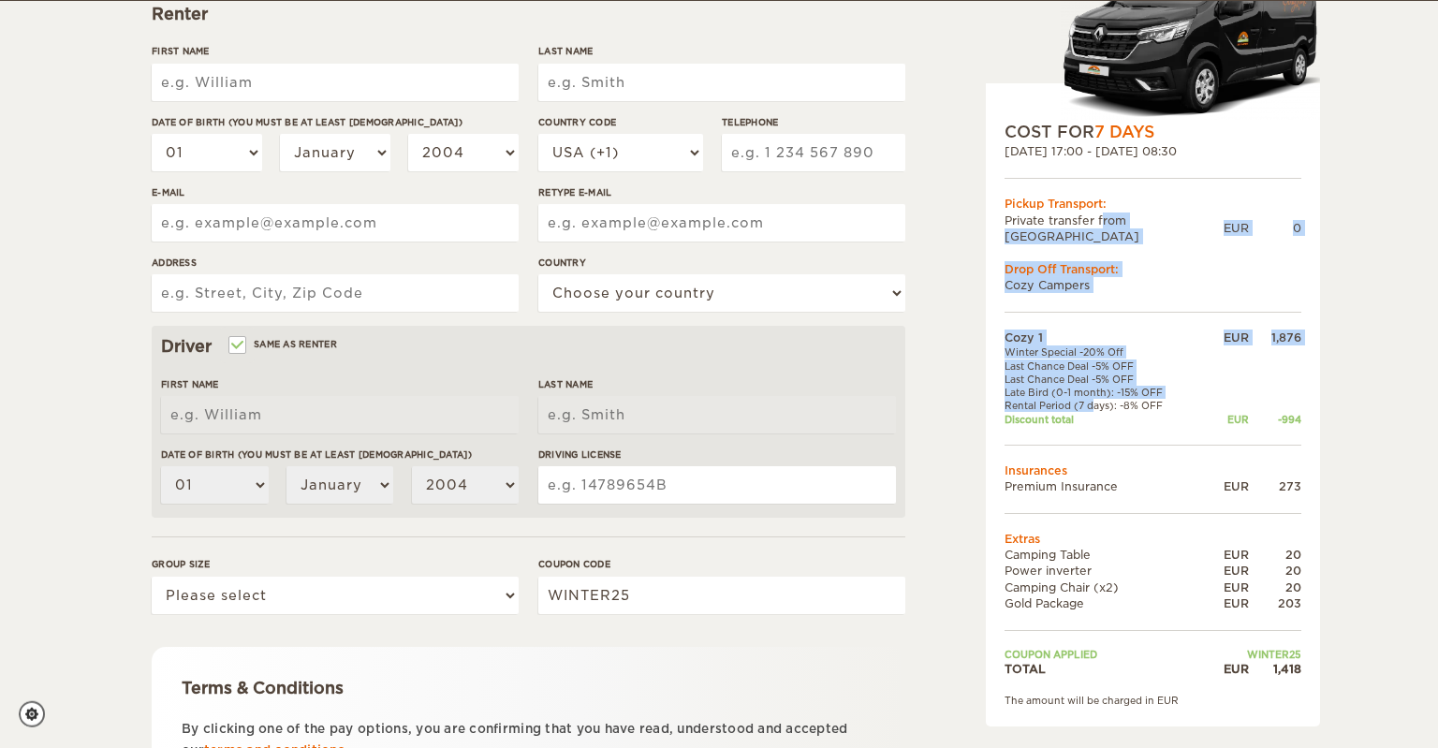
click at [1133, 595] on td "Gold Package" at bounding box center [1104, 603] width 199 height 16
drag, startPoint x: 1133, startPoint y: 580, endPoint x: 1090, endPoint y: 314, distance: 269.4
click at [1090, 330] on tbody "Cozy 1 EUR 1,876 Winter Special -20% Off Last Chance Deal -5% OFF Last Chance D…" at bounding box center [1153, 503] width 297 height 347
click at [1090, 330] on td "Cozy 1" at bounding box center [1104, 338] width 199 height 16
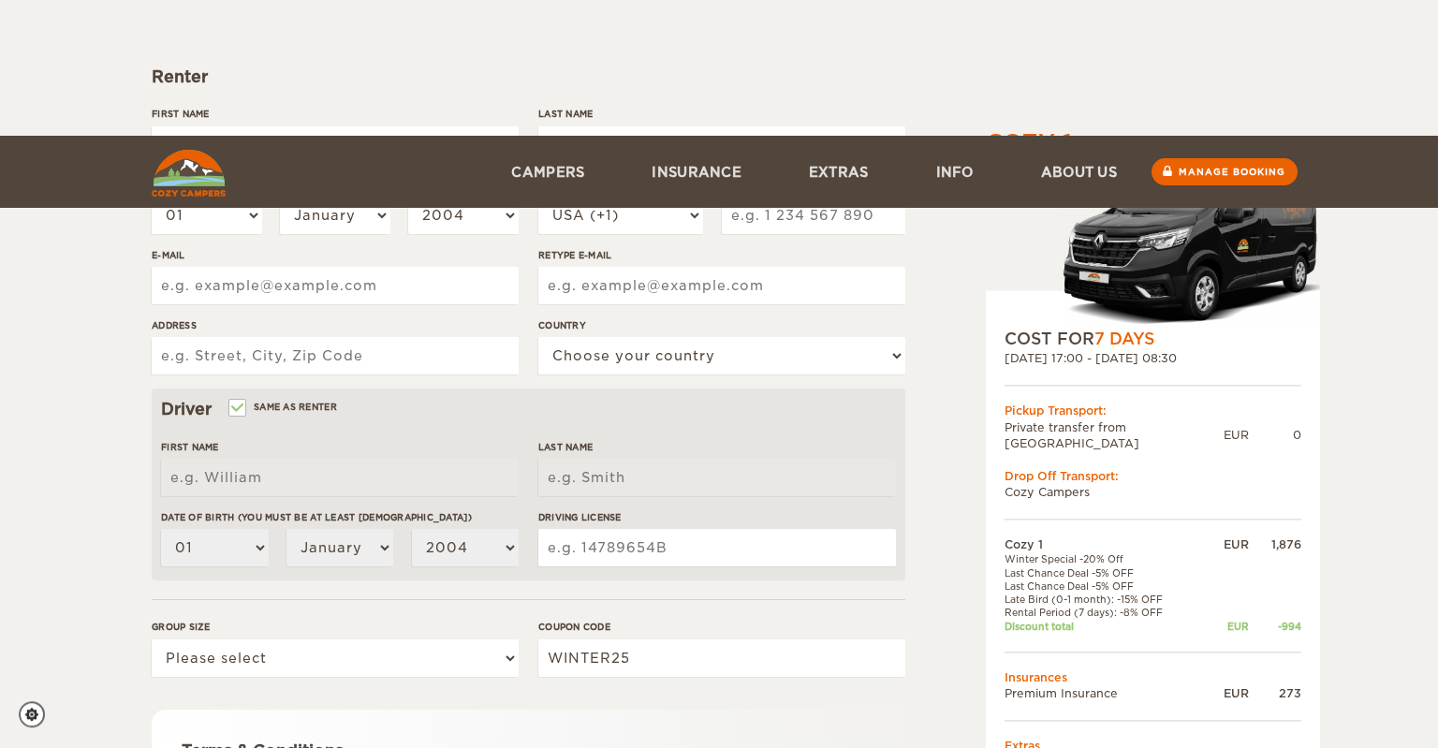
scroll to position [468, 0]
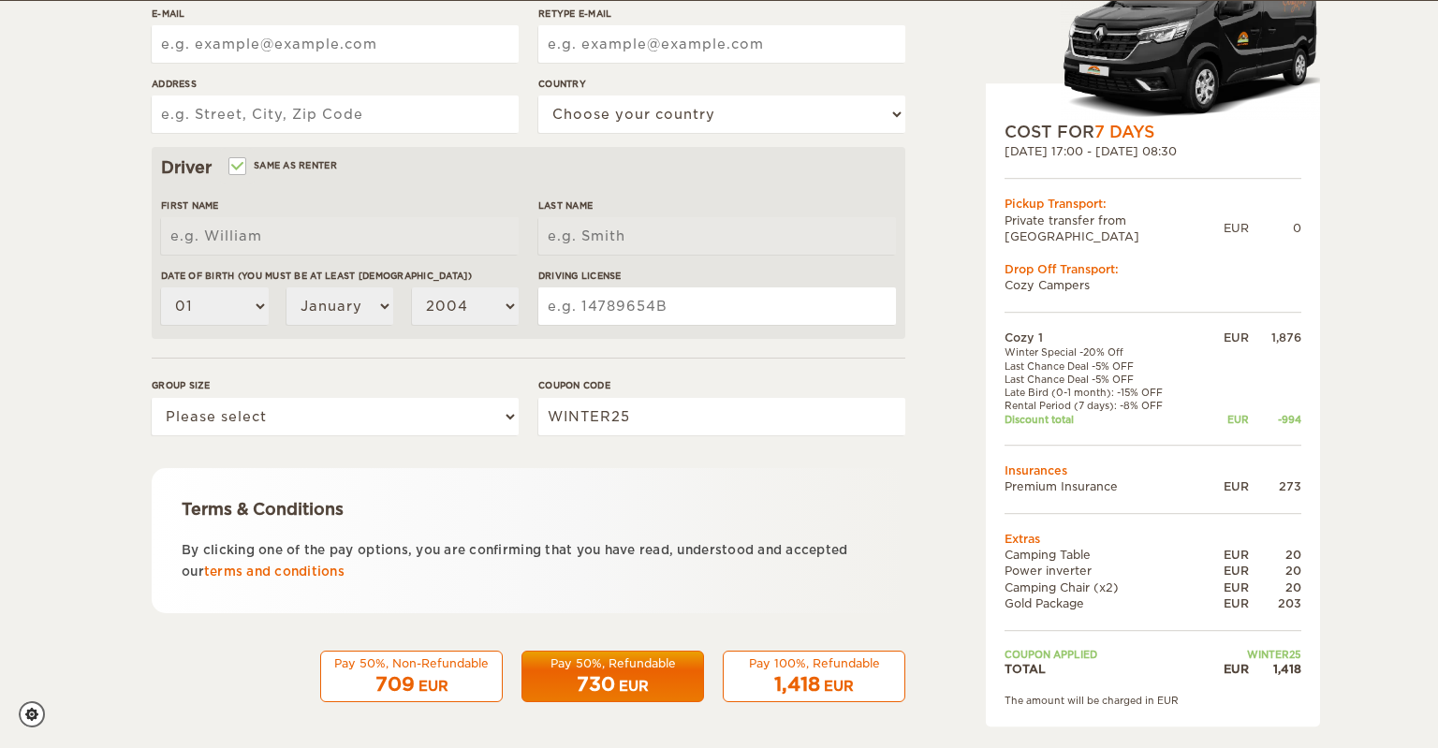
drag, startPoint x: 1054, startPoint y: 138, endPoint x: 1198, endPoint y: 642, distance: 524.9
click at [1198, 642] on div "COST FOR 7 Days [DATE] 17:00 - [DATE] 08:30 Pickup Transport: Private transfer …" at bounding box center [1153, 404] width 334 height 643
click at [1198, 648] on td "Coupon applied" at bounding box center [1104, 654] width 199 height 13
drag, startPoint x: 1198, startPoint y: 642, endPoint x: 1108, endPoint y: 200, distance: 451.2
click at [1108, 200] on div "COST FOR 7 Days [DATE] 17:00 - [DATE] 08:30 Pickup Transport: Private transfer …" at bounding box center [1153, 404] width 334 height 643
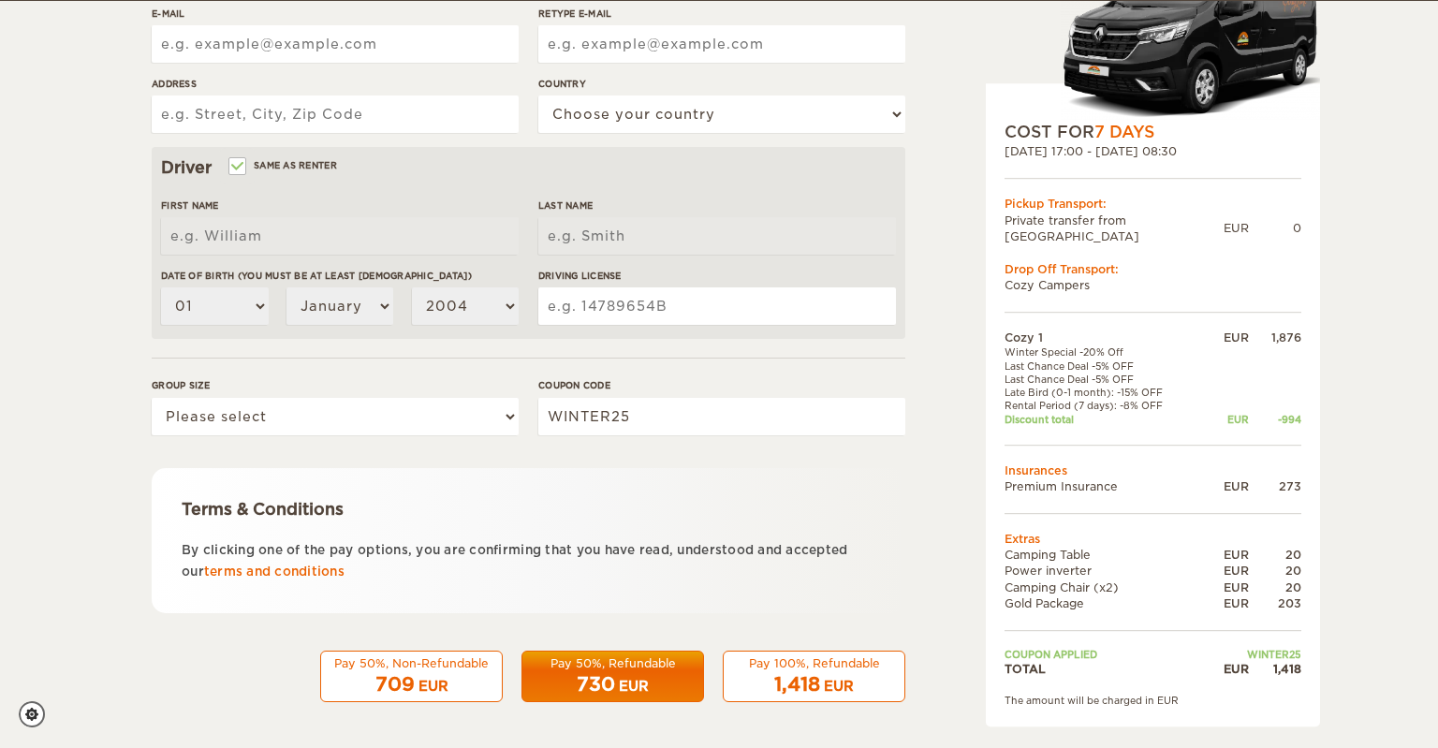
click at [1108, 200] on div "Pickup Transport:" at bounding box center [1153, 205] width 297 height 16
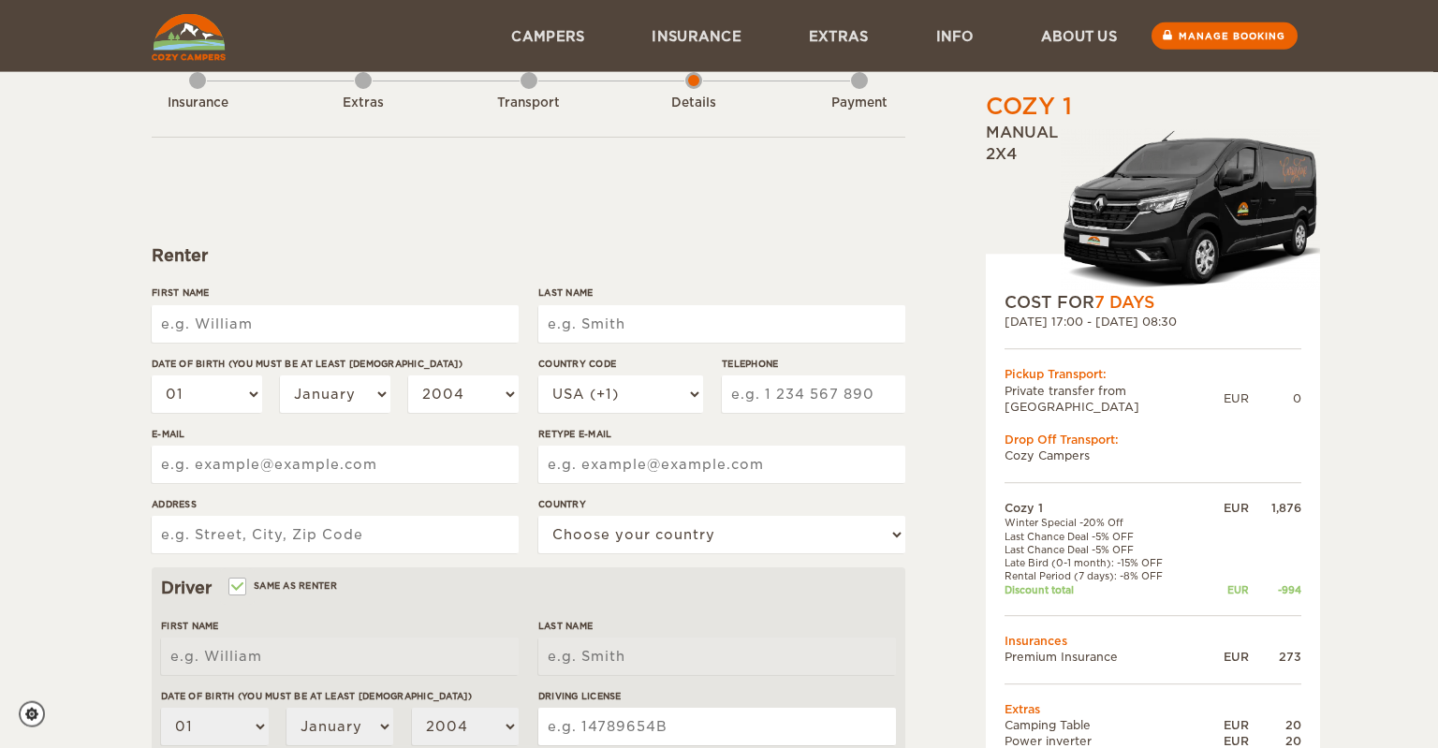
scroll to position [0, 0]
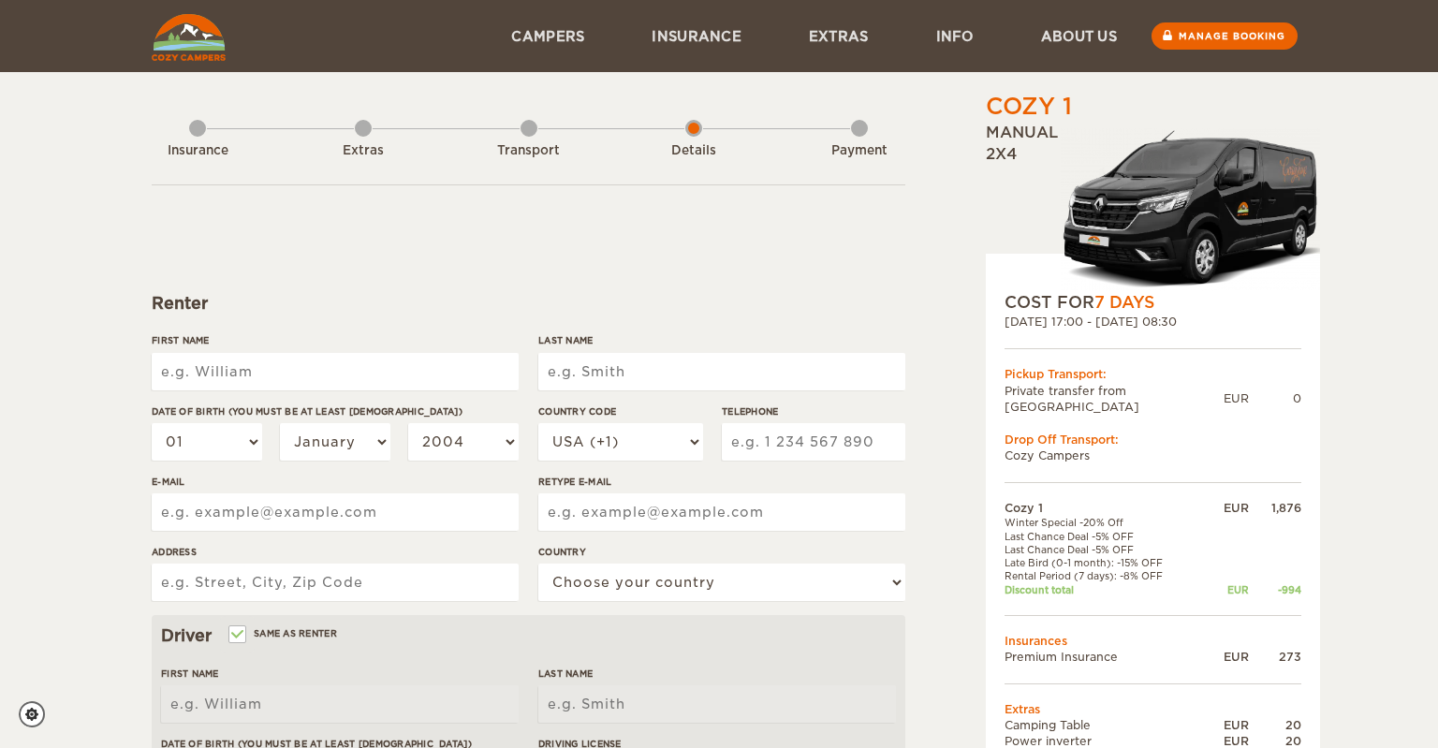
click at [204, 61] on img at bounding box center [189, 37] width 74 height 47
